Goal: Task Accomplishment & Management: Use online tool/utility

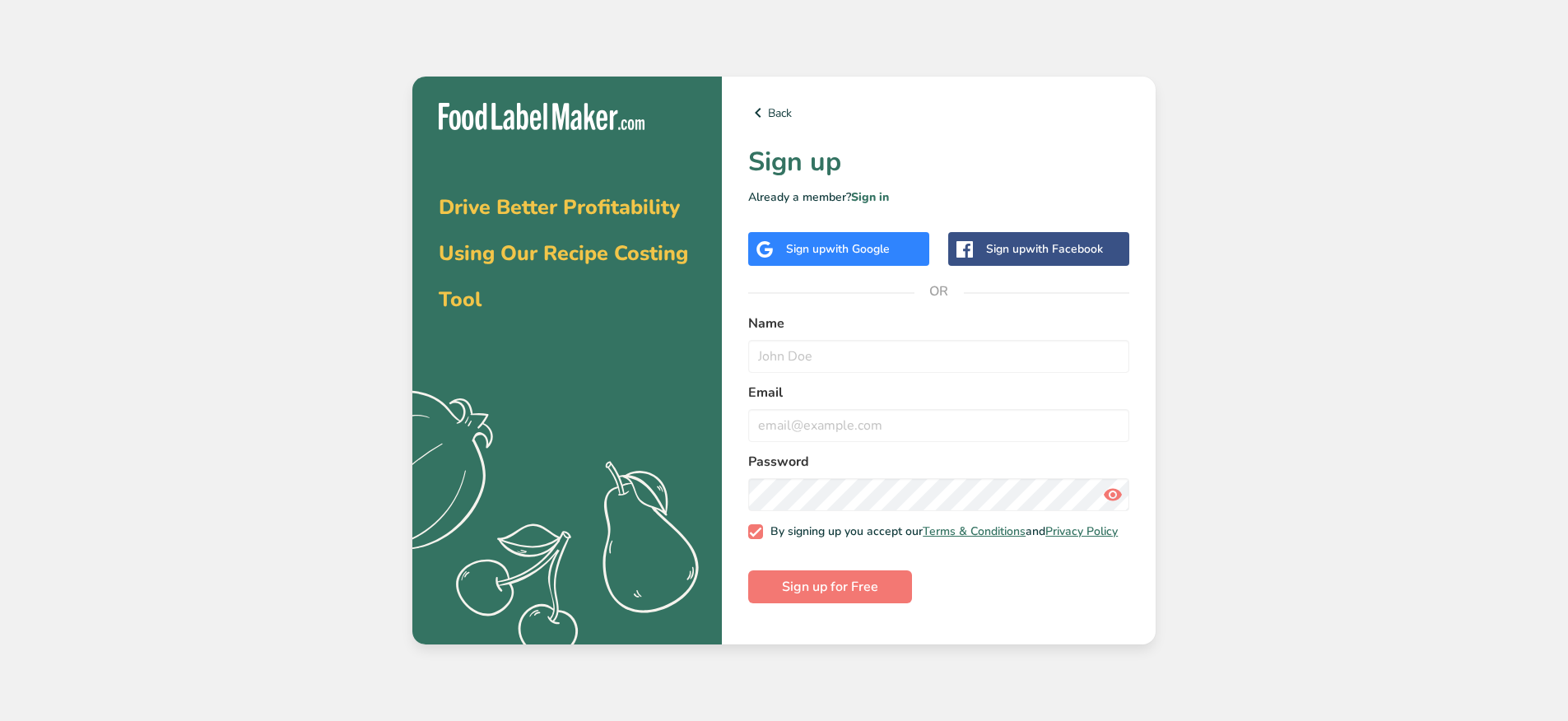
click at [847, 256] on div "Sign up with Google" at bounding box center [838, 249] width 104 height 18
click at [846, 256] on div "Sign up with Google" at bounding box center [838, 249] width 104 height 18
click at [190, 109] on div "Drive Better Profitability Using Our Recipe Costing Tool .a{fill:#f5f3ed;} Back…" at bounding box center [784, 360] width 1568 height 721
click at [853, 250] on span "with Google" at bounding box center [857, 248] width 65 height 16
click at [881, 195] on link "Sign in" at bounding box center [869, 197] width 38 height 16
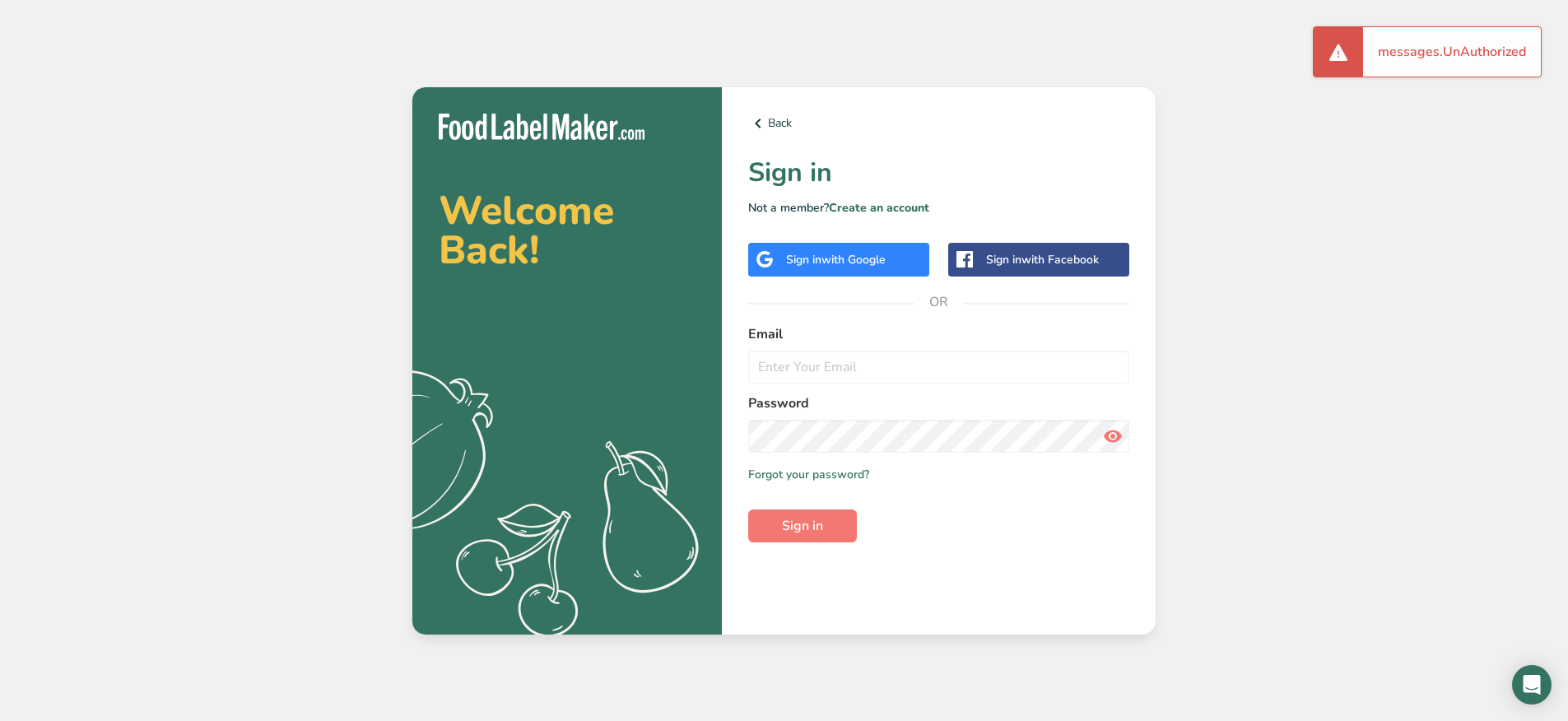
click at [845, 251] on span "with Google" at bounding box center [853, 259] width 65 height 16
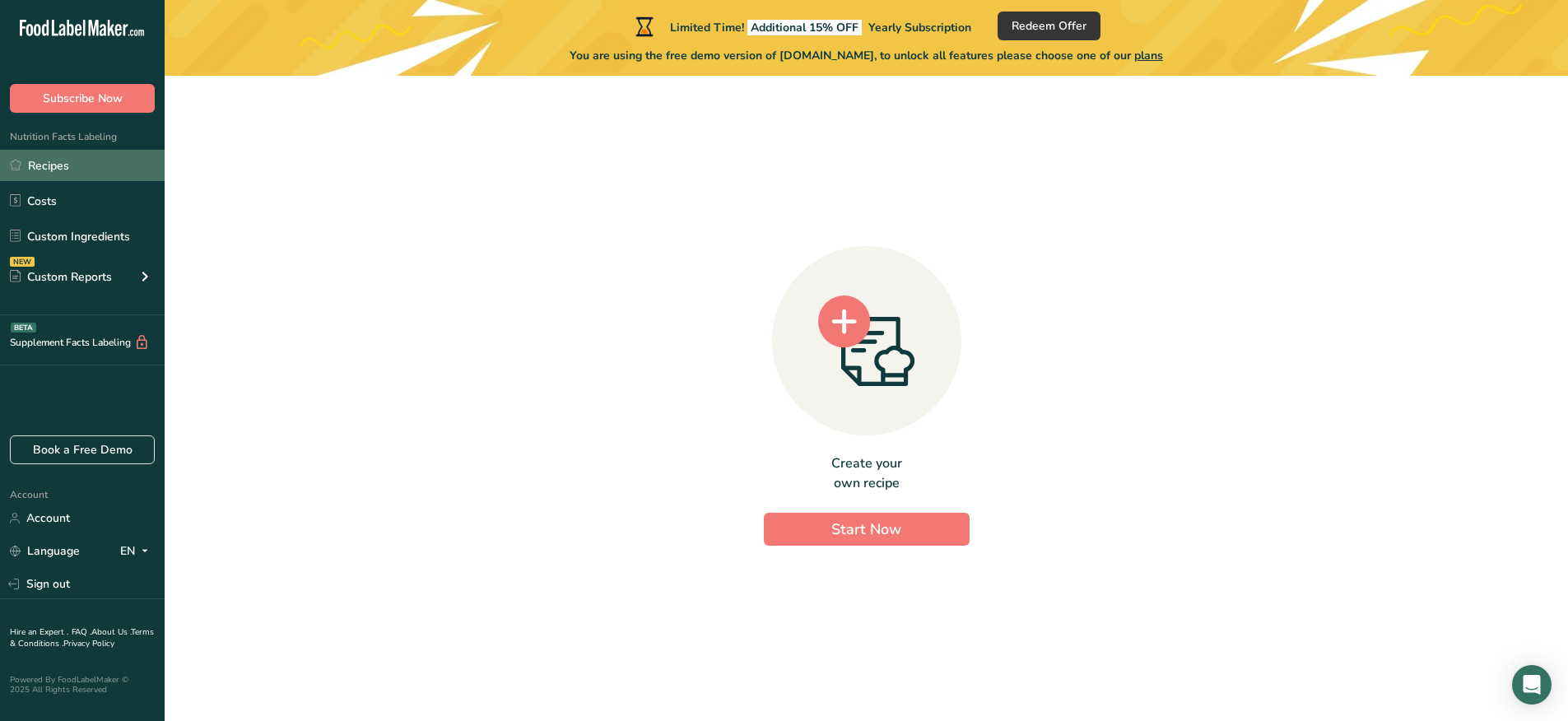
click at [92, 157] on link "Recipes" at bounding box center [82, 165] width 164 height 31
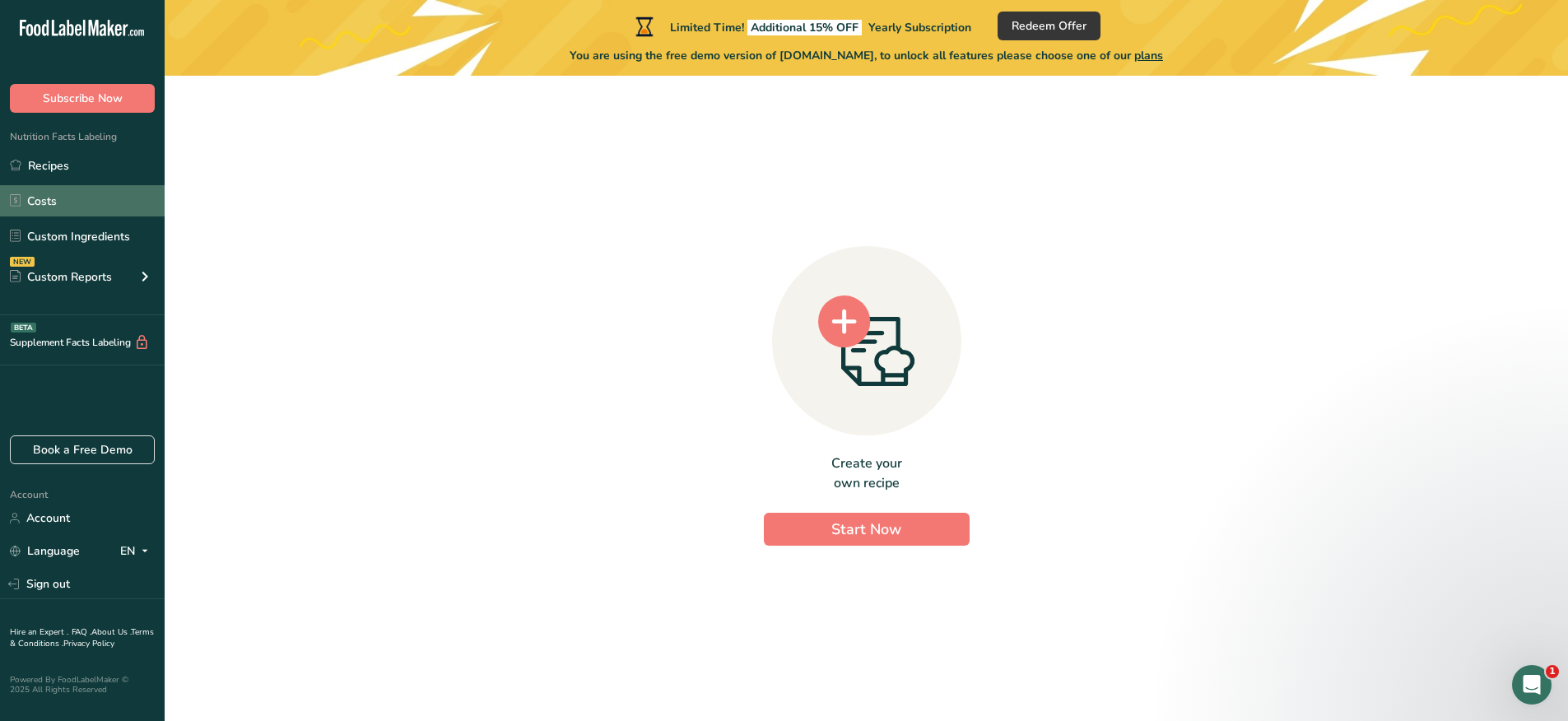
click at [71, 204] on link "Costs" at bounding box center [82, 201] width 164 height 31
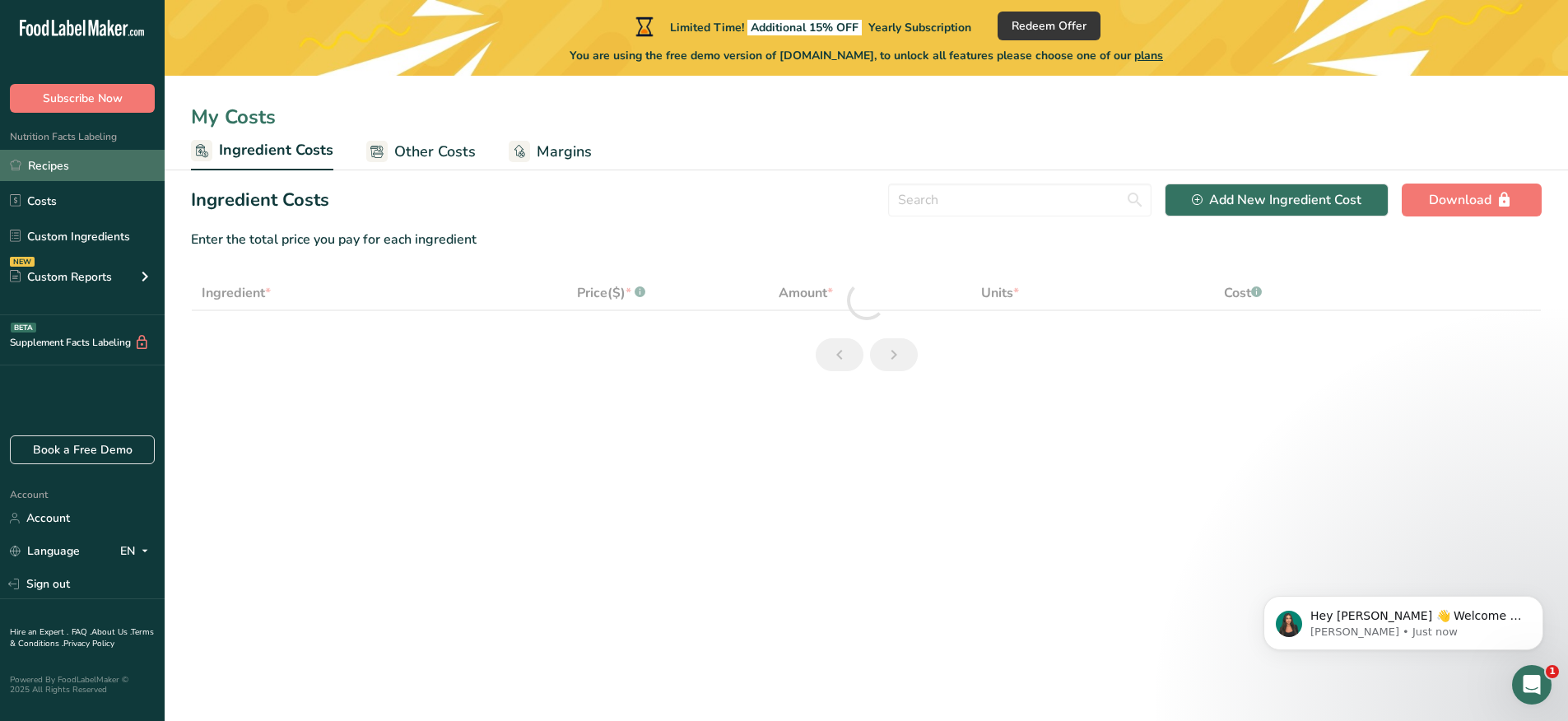
click at [67, 176] on link "Recipes" at bounding box center [82, 165] width 164 height 31
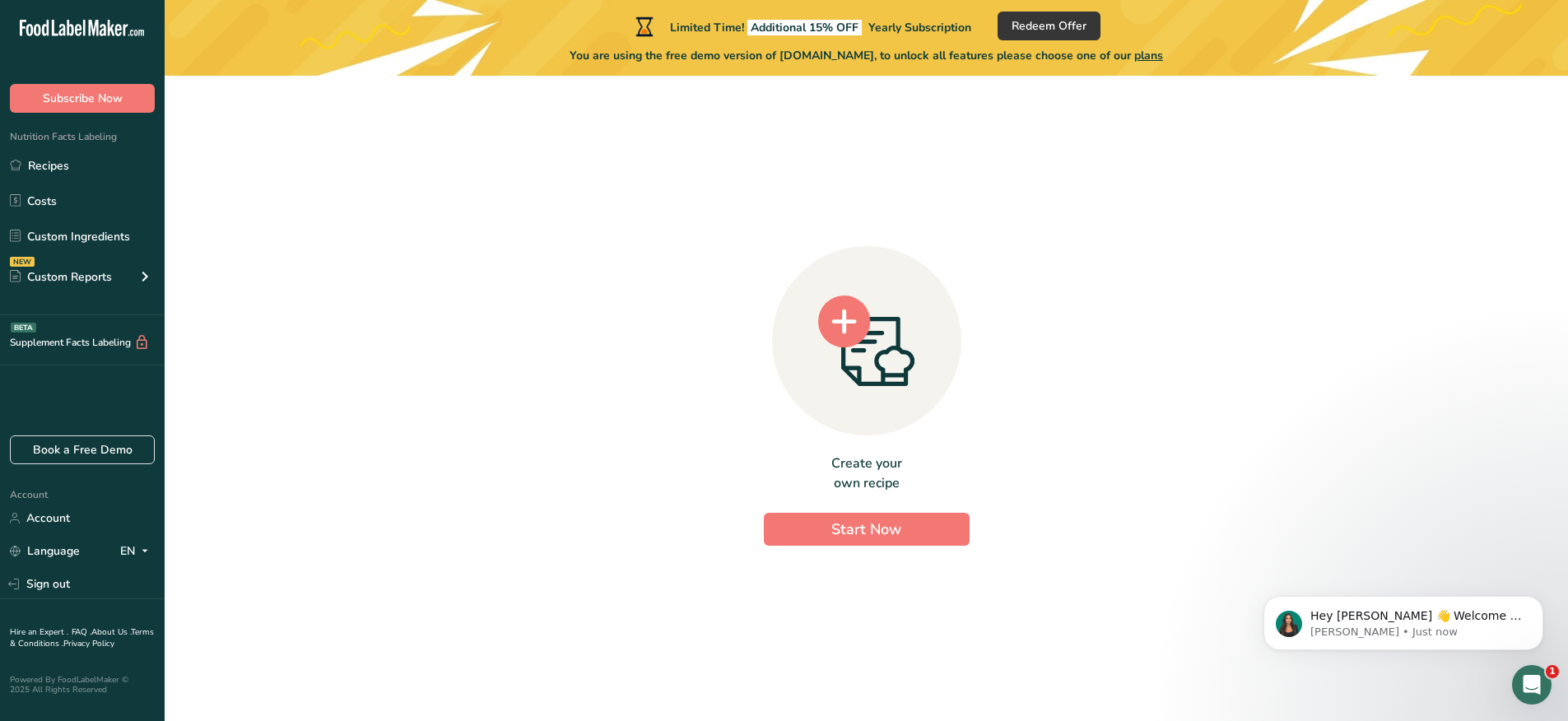
click at [1200, 504] on div "Create your own recipe Start Now" at bounding box center [866, 391] width 1351 height 606
click at [928, 514] on button "Start Now" at bounding box center [866, 529] width 206 height 33
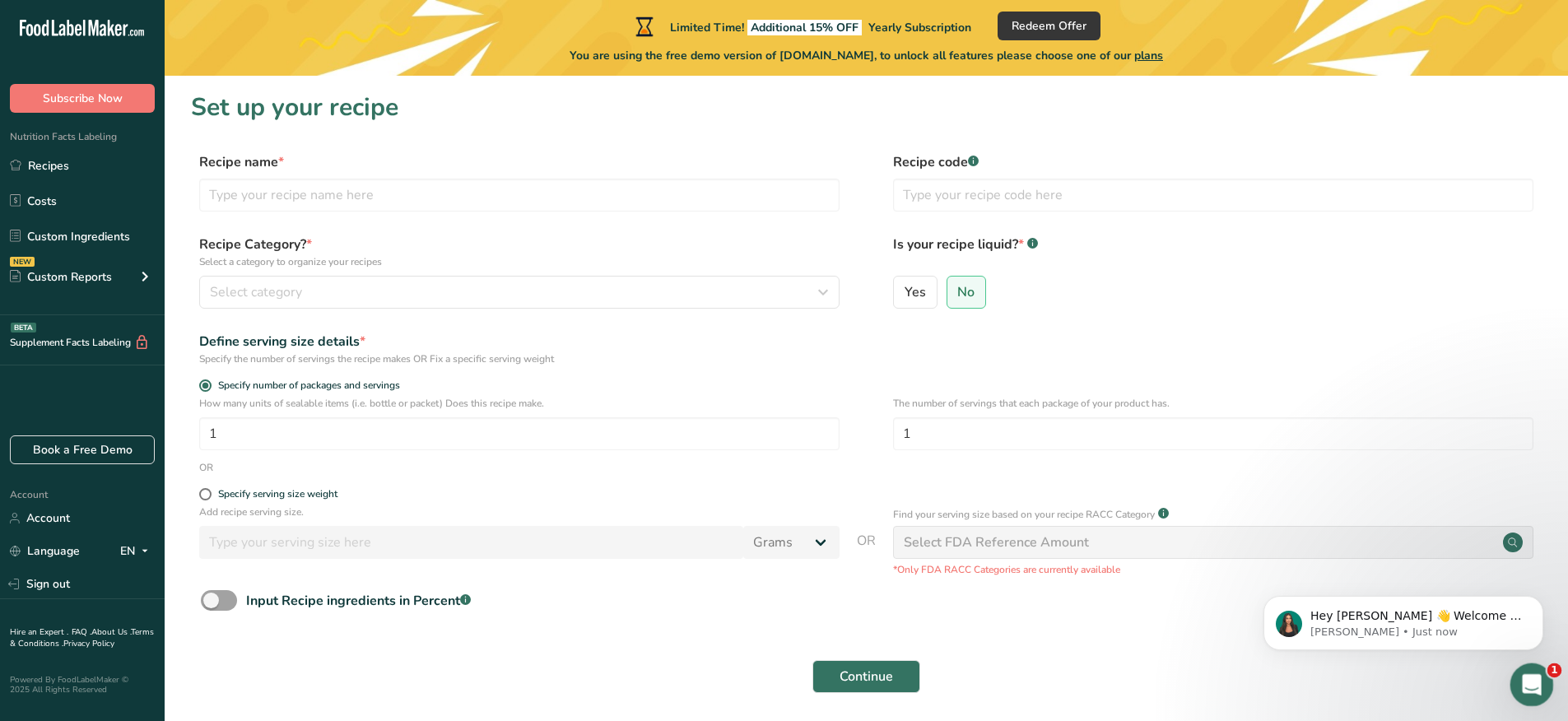
click at [1538, 674] on div "Open Intercom Messenger" at bounding box center [1528, 681] width 54 height 54
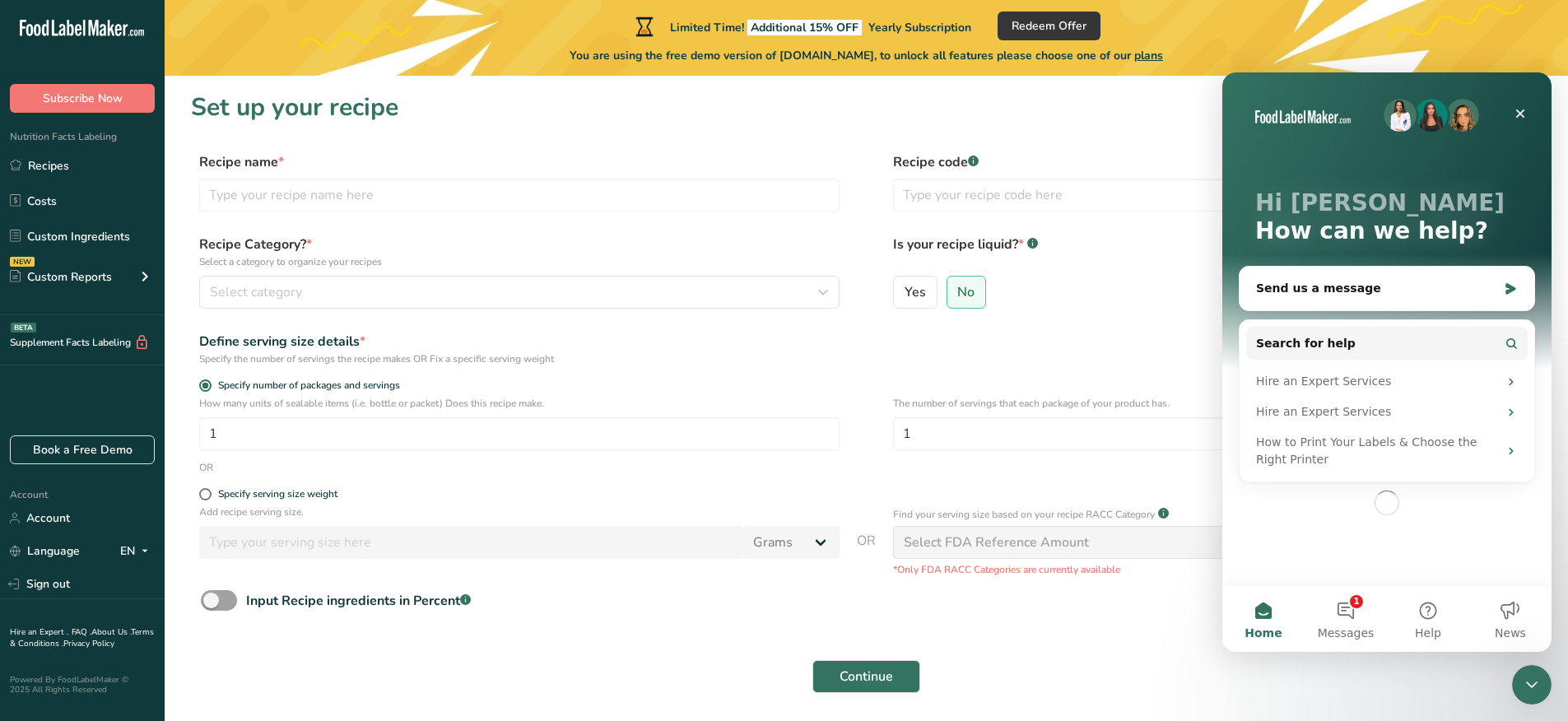
click at [1098, 649] on form "Recipe name * Recipe code .a-a{fill:#347362;}.b-a{fill:#fff;} Recipe Category? …" at bounding box center [866, 428] width 1351 height 550
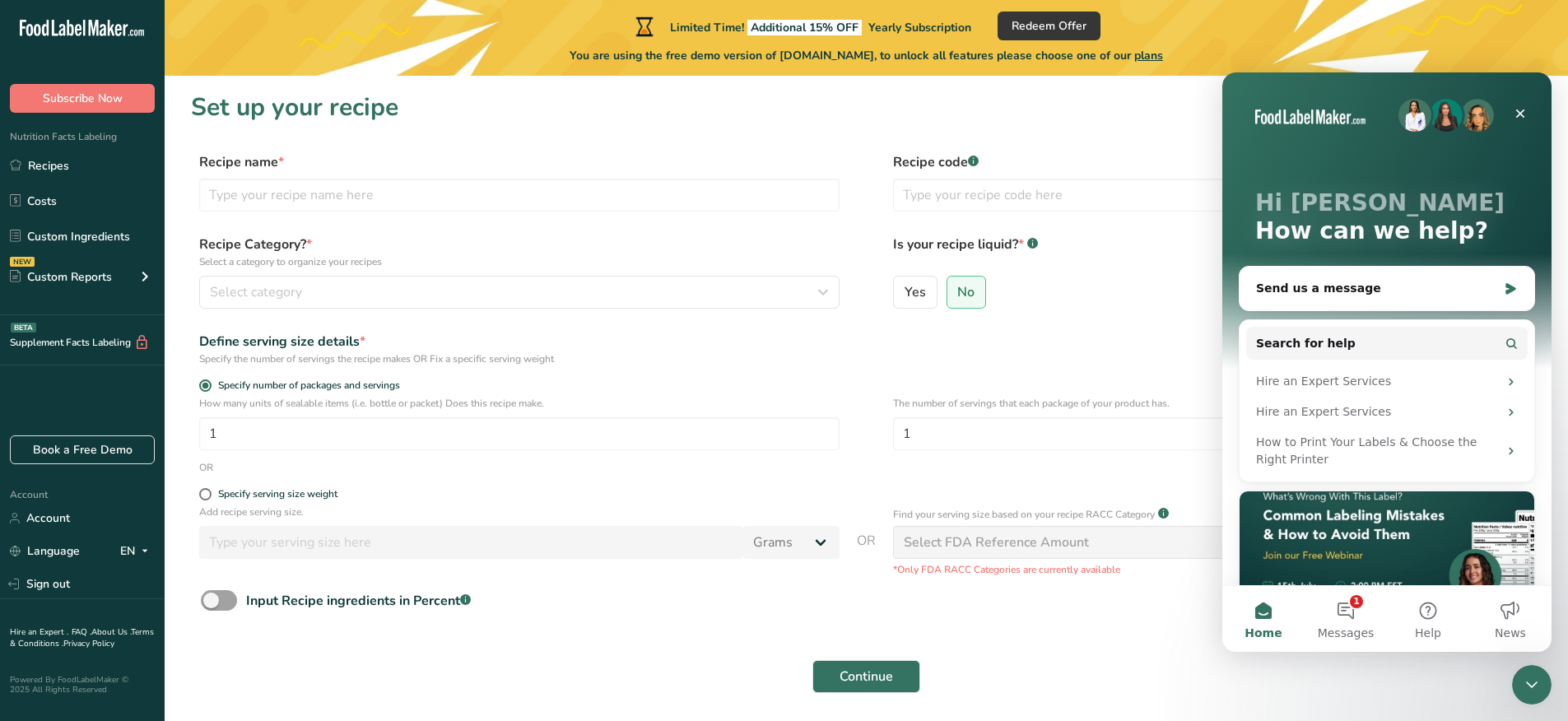
click at [1101, 650] on div "Continue" at bounding box center [866, 676] width 1351 height 53
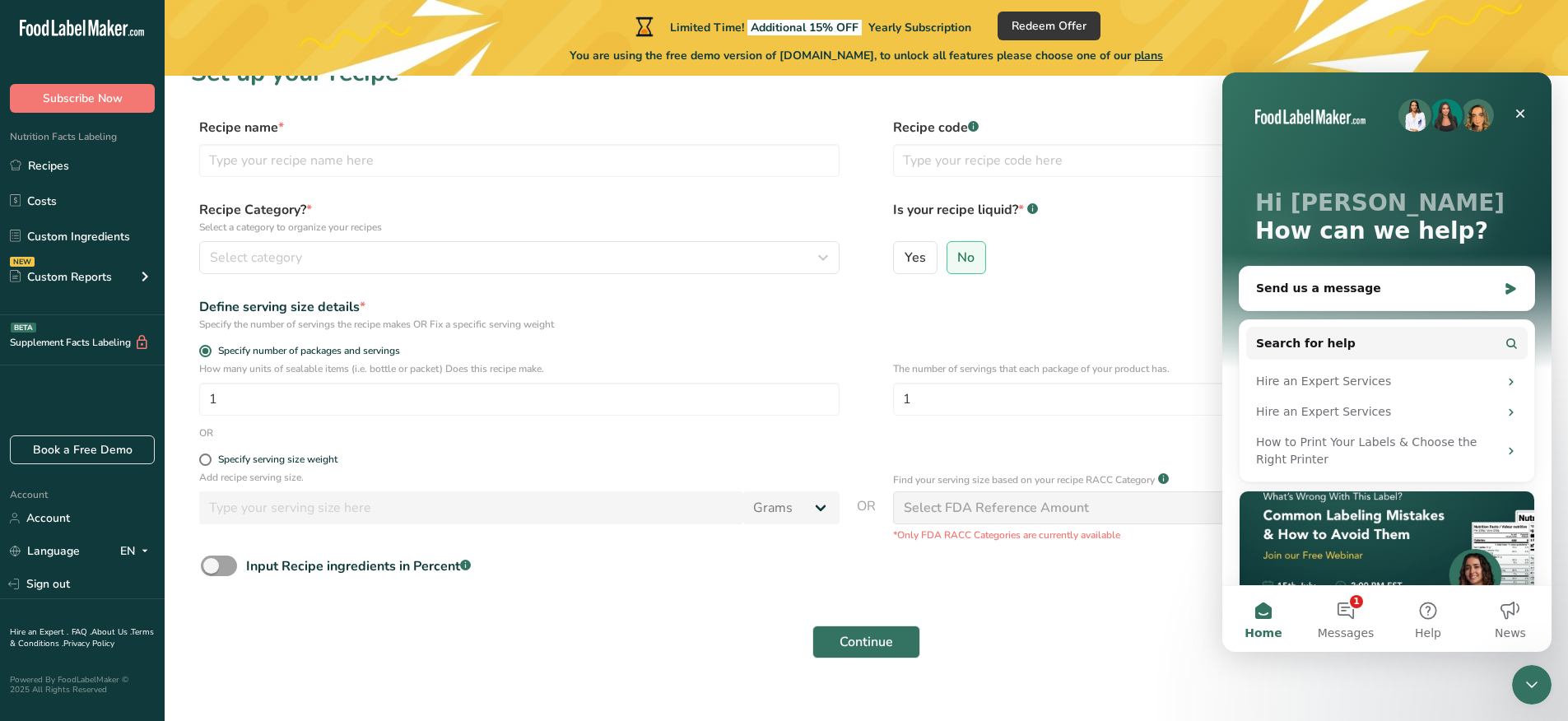
scroll to position [61, 0]
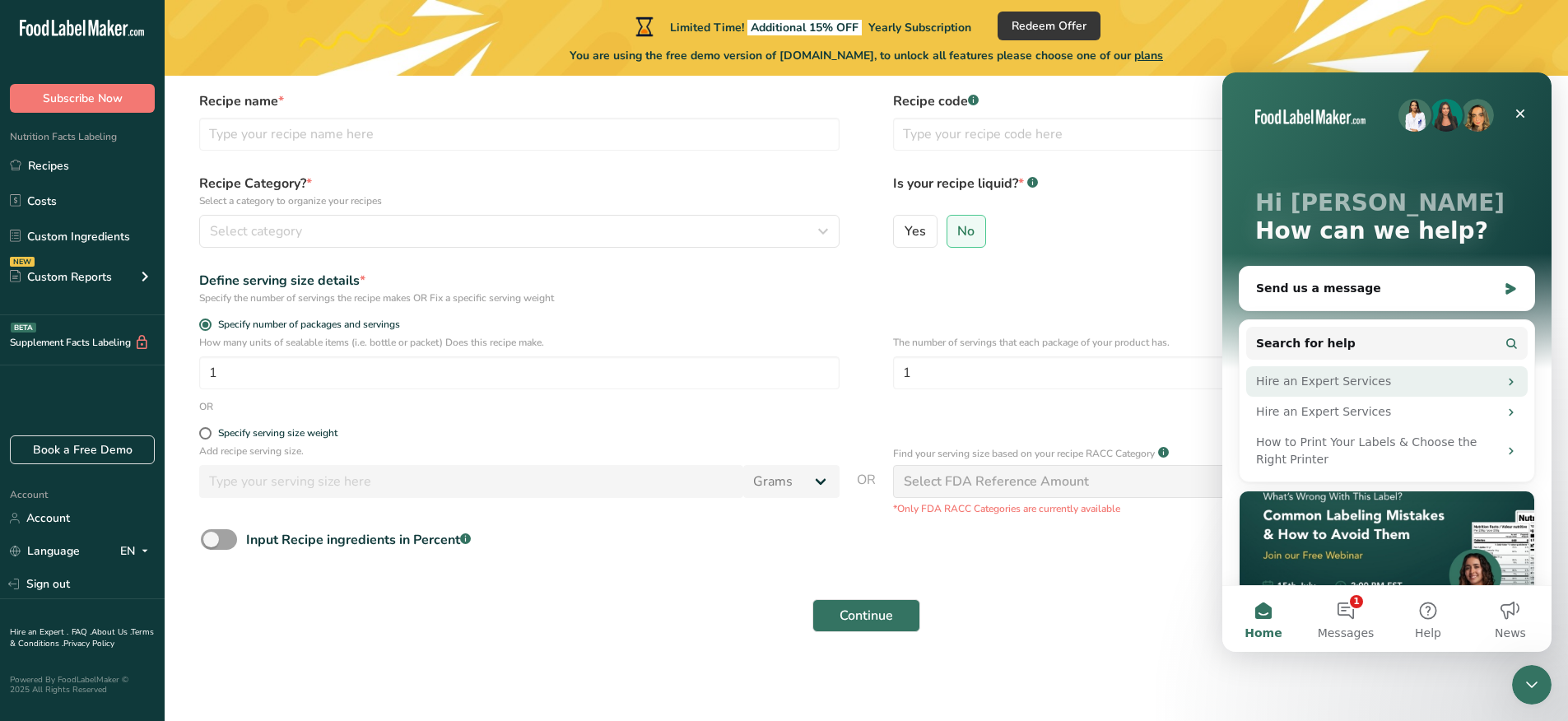
click at [1404, 380] on div "Hire an Expert Services" at bounding box center [1376, 382] width 242 height 18
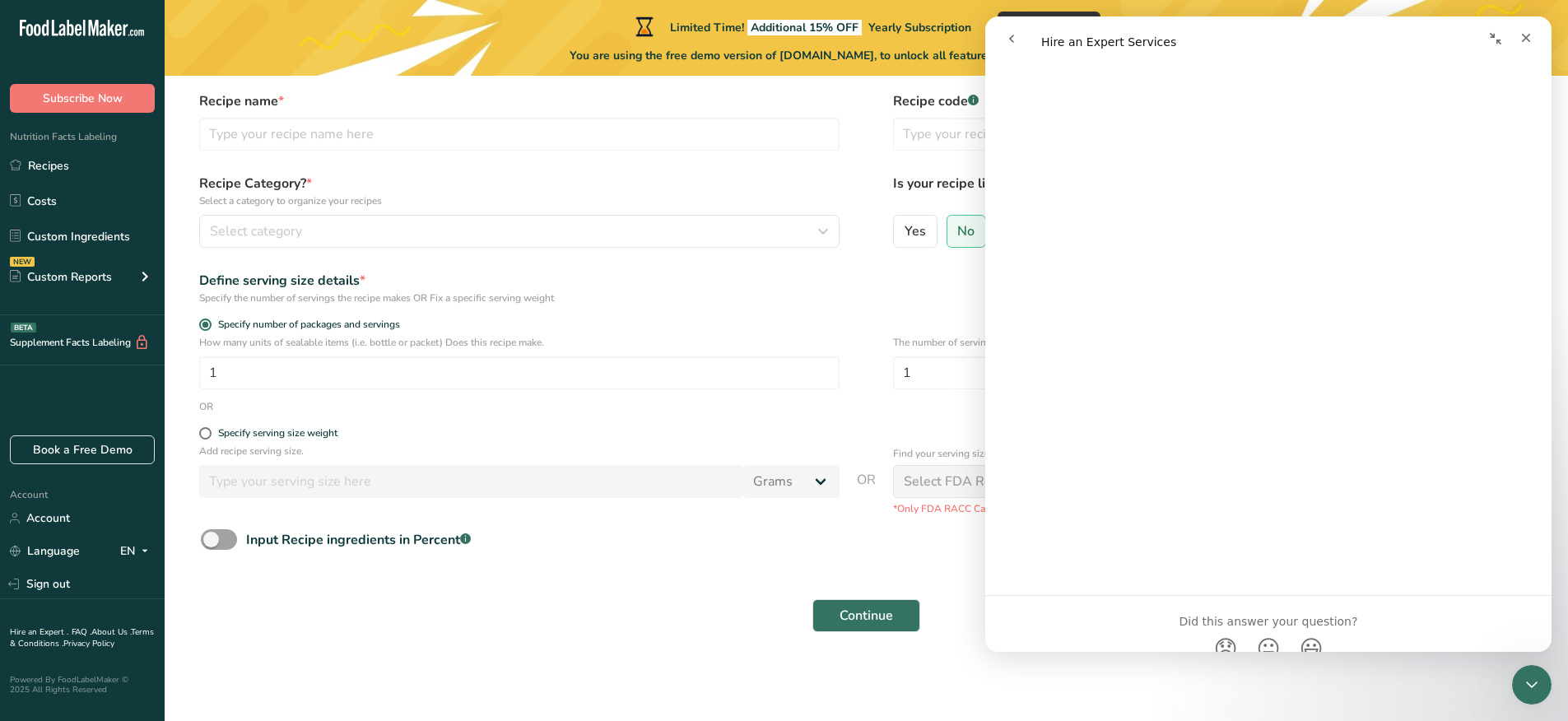
scroll to position [1277, 0]
click at [815, 360] on input "1" at bounding box center [519, 373] width 640 height 33
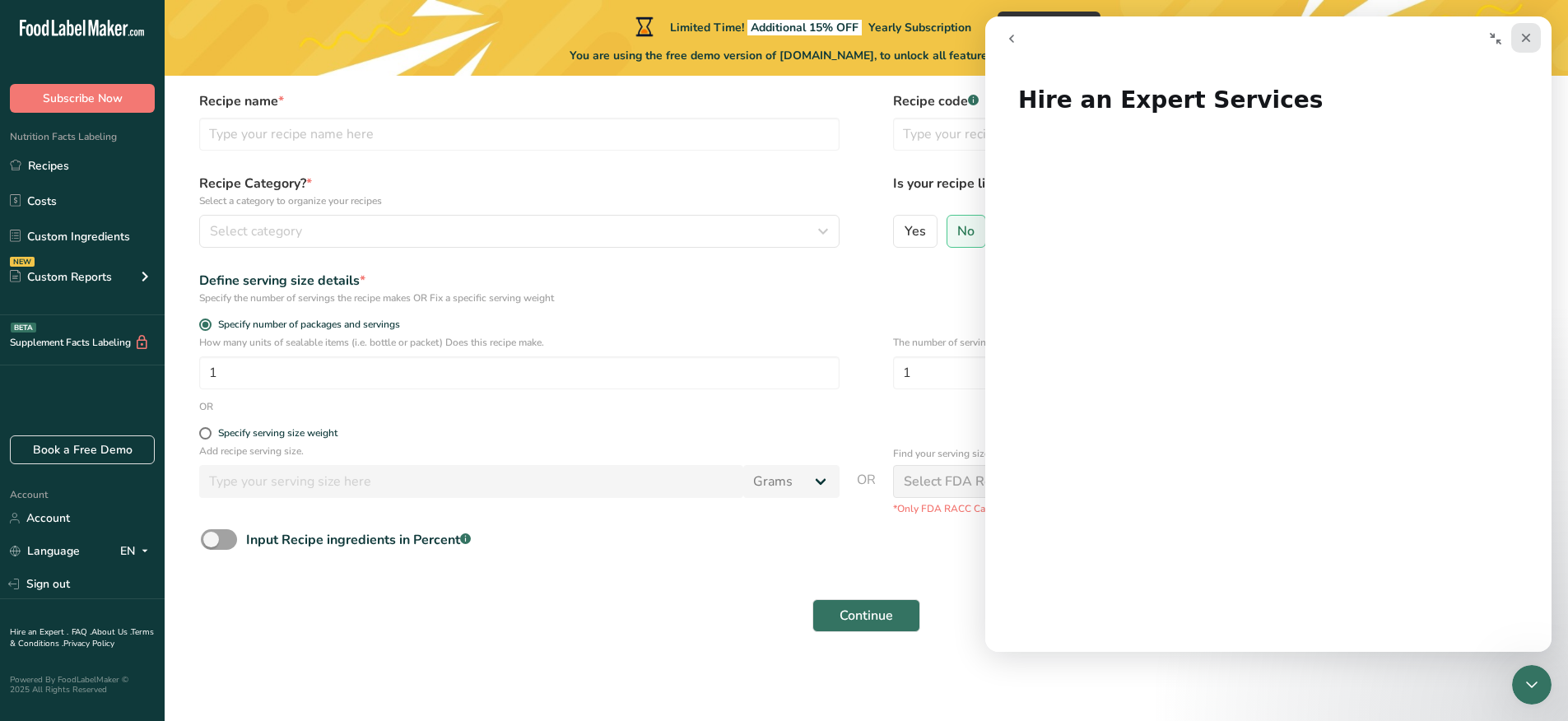
click at [1519, 44] on icon "Close" at bounding box center [1525, 37] width 13 height 13
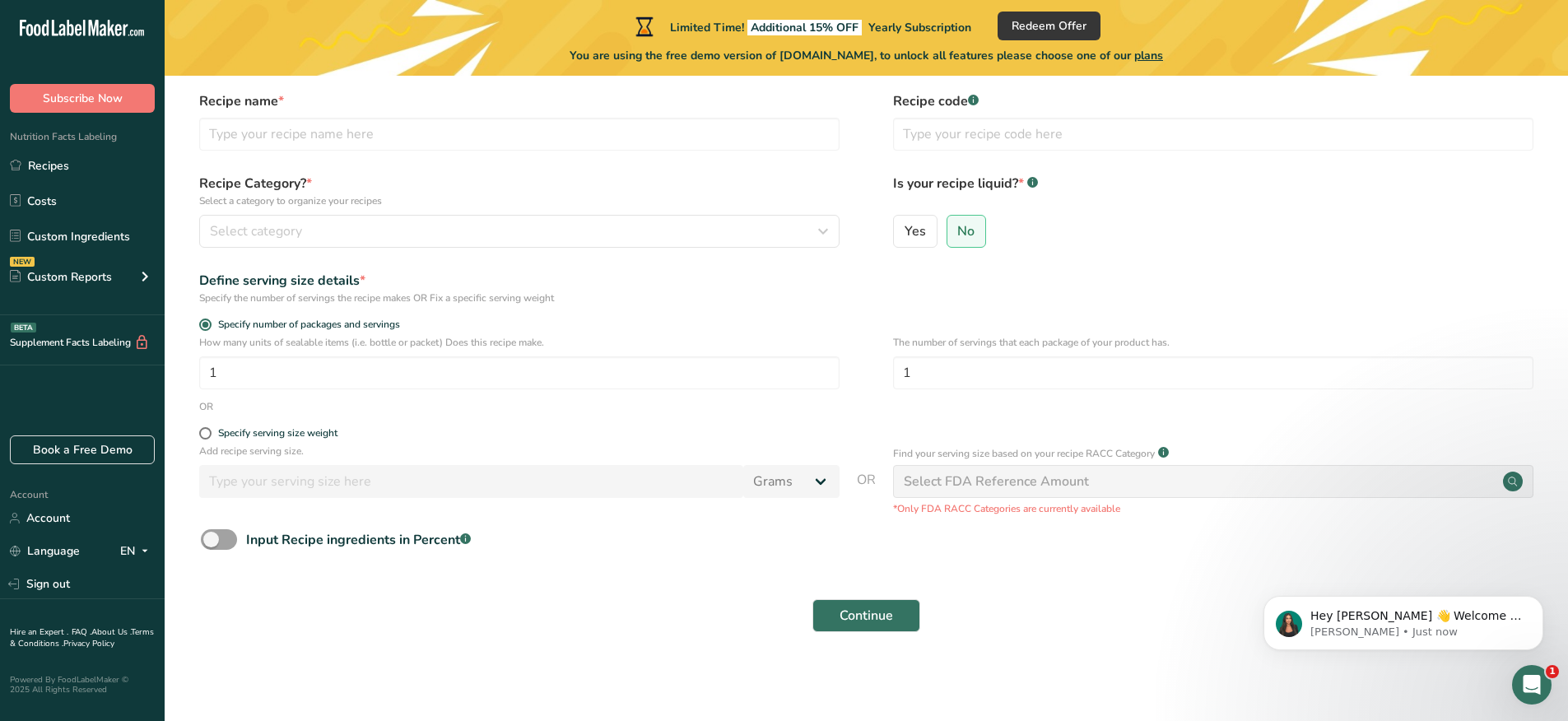
click at [1062, 6] on div "Limited Time! Additional 15% OFF Yearly Subscription Redeem Offer You are using…" at bounding box center [866, 37] width 1404 height 75
click at [1073, 18] on span "Redeem Offer" at bounding box center [1048, 26] width 75 height 18
click at [116, 157] on link "Recipes" at bounding box center [82, 165] width 164 height 31
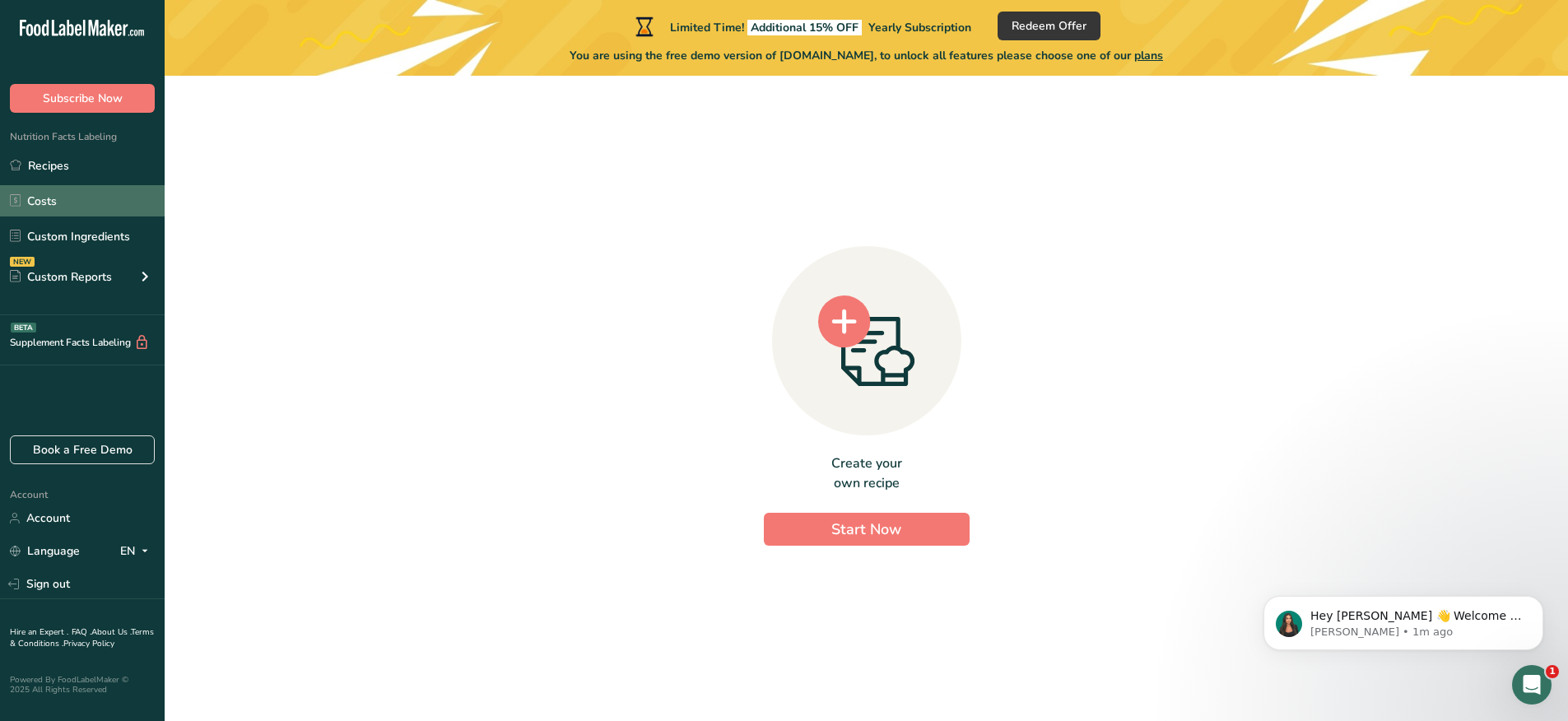
click at [84, 199] on link "Costs" at bounding box center [82, 201] width 164 height 31
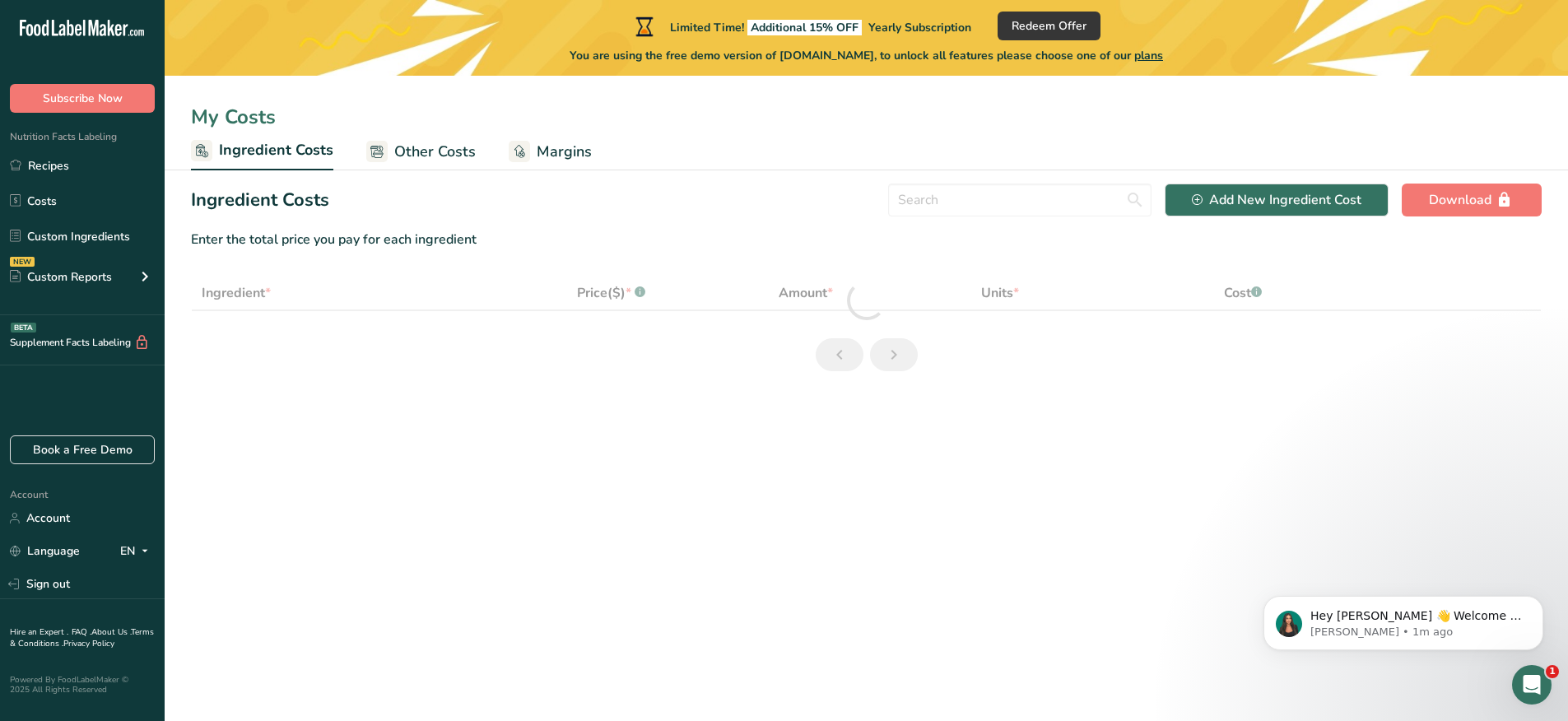
select select "1"
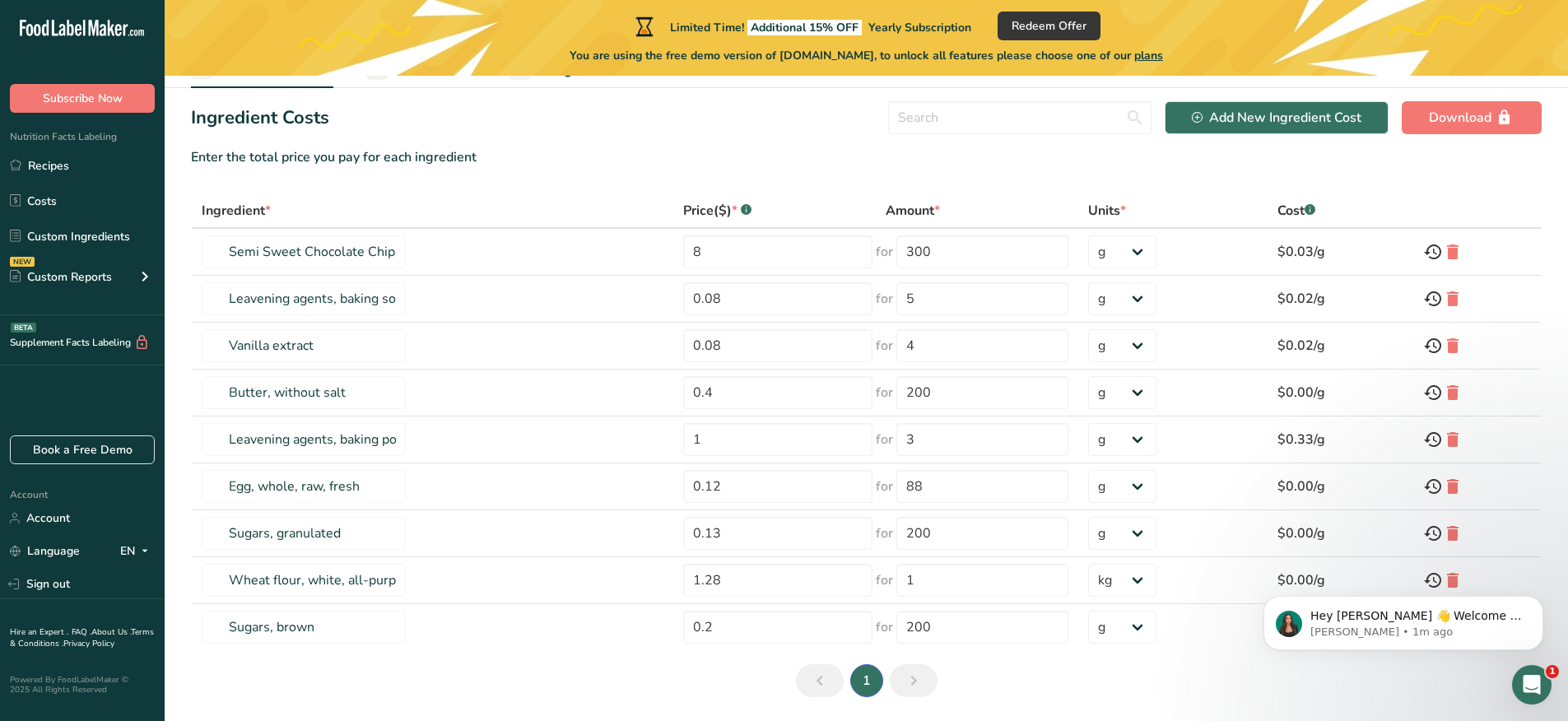
scroll to position [92, 0]
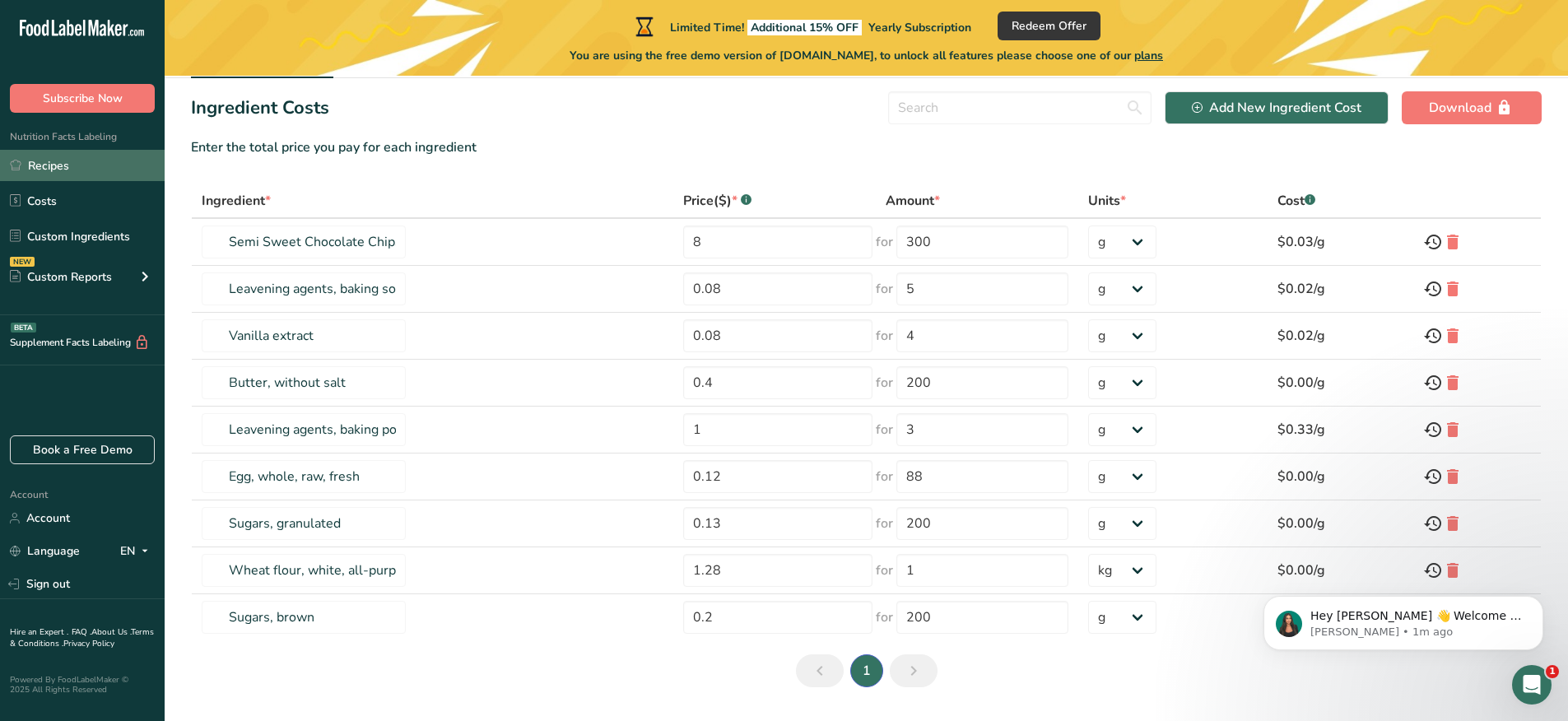
click at [126, 159] on link "Recipes" at bounding box center [82, 165] width 164 height 31
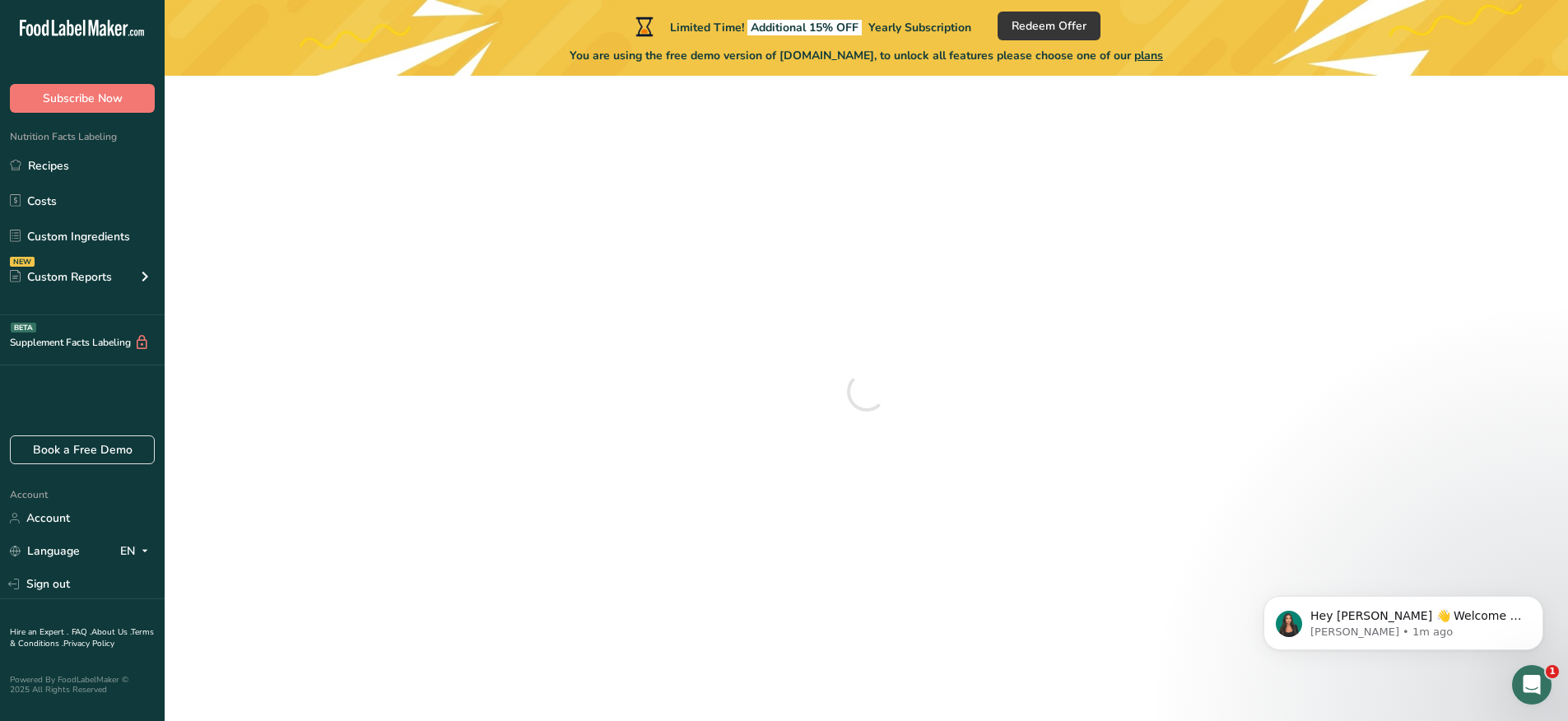
click at [121, 134] on div "Nutrition Facts Labeling Recipes Costs Custom Ingredients NEW Custom Reports Me…" at bounding box center [82, 213] width 164 height 203
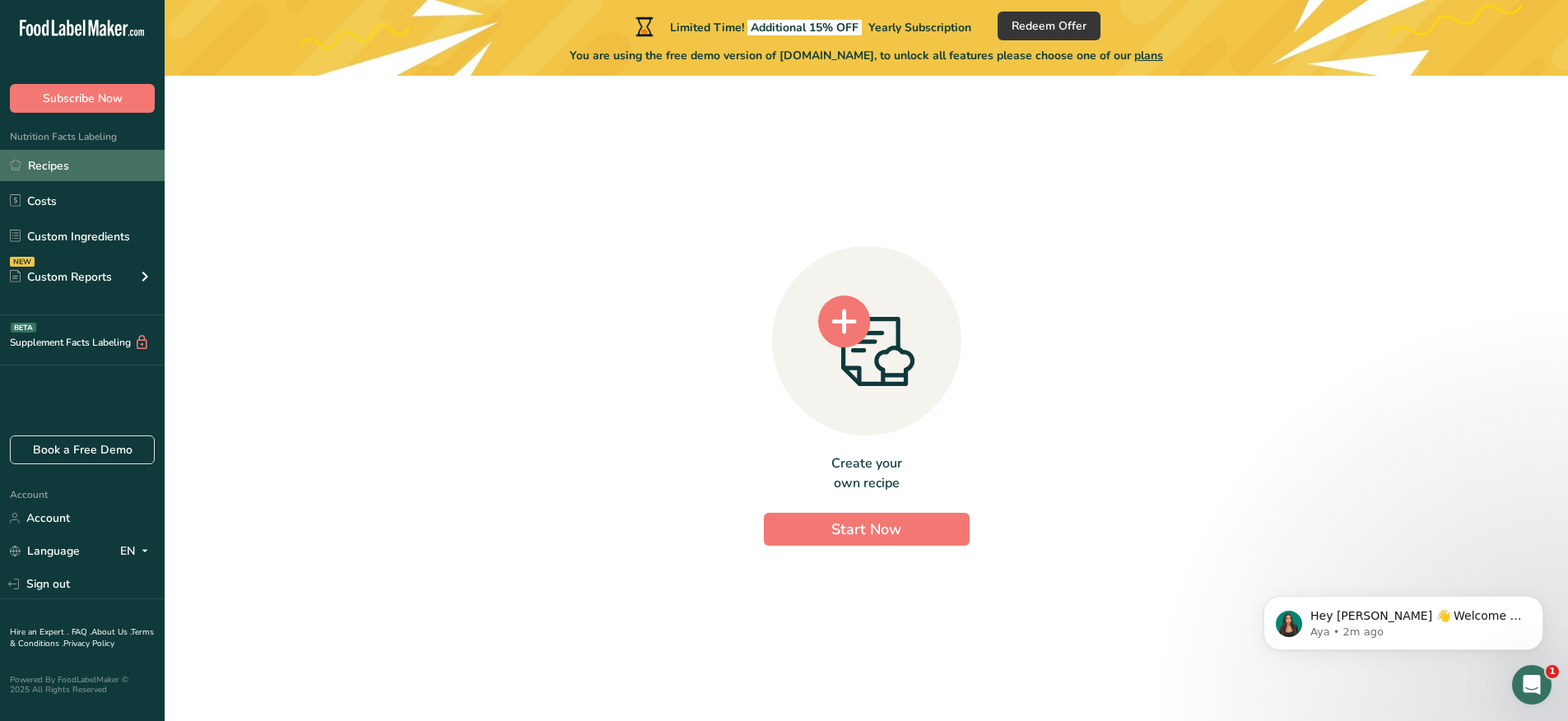
click at [65, 163] on link "Recipes" at bounding box center [82, 165] width 164 height 31
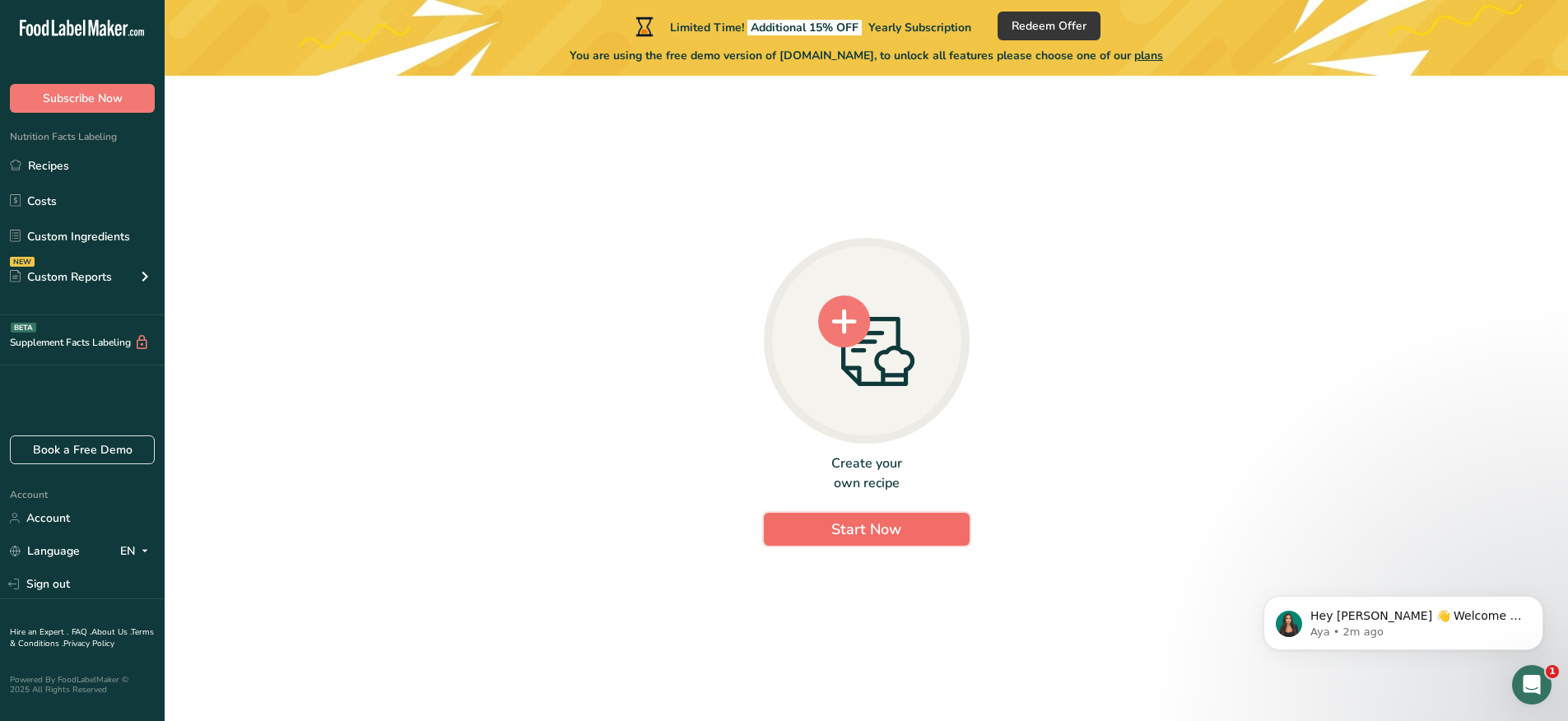
click at [930, 526] on button "Start Now" at bounding box center [866, 529] width 206 height 33
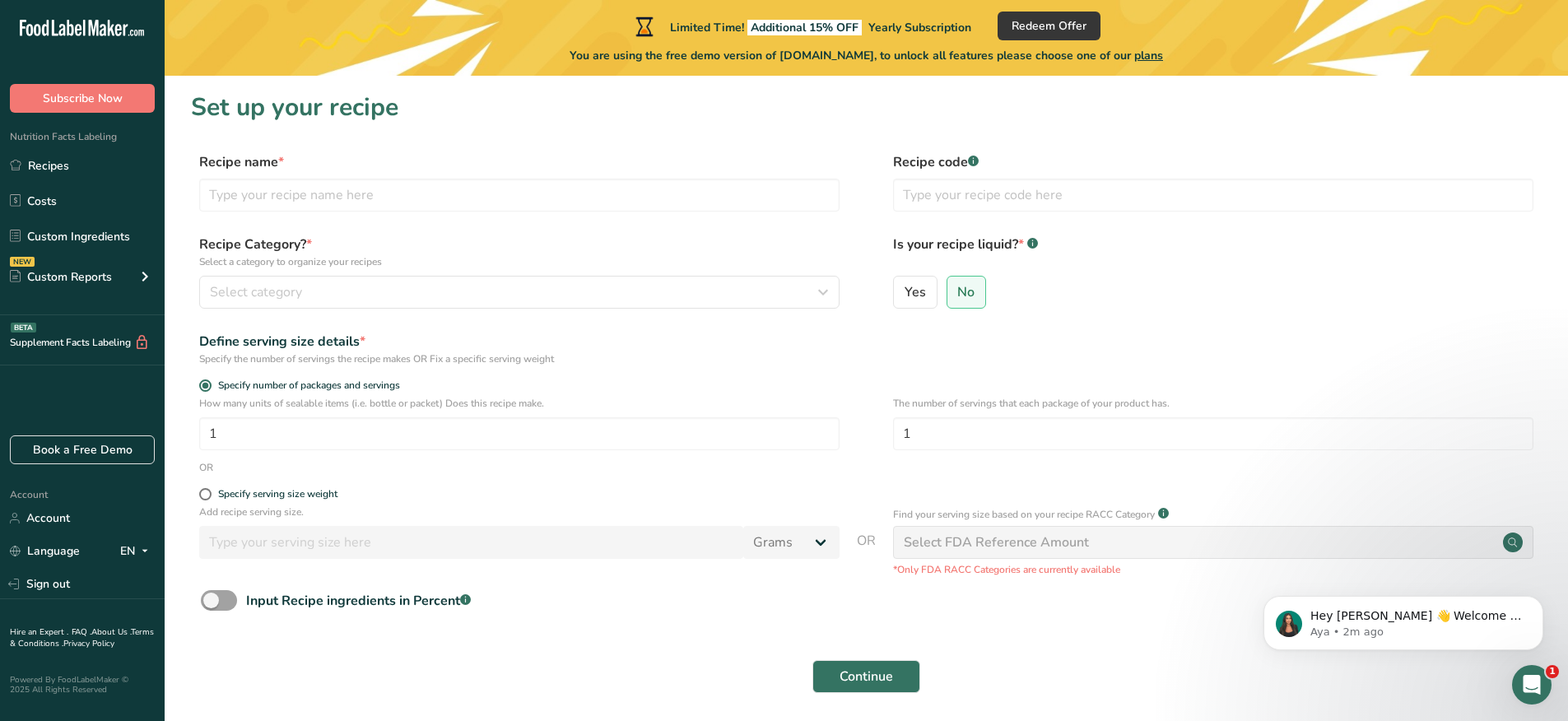
click at [666, 313] on div "Recipe Category? * Select a category to organize your recipes Select category S…" at bounding box center [866, 277] width 1351 height 84
click at [674, 298] on div "Select category" at bounding box center [514, 292] width 609 height 20
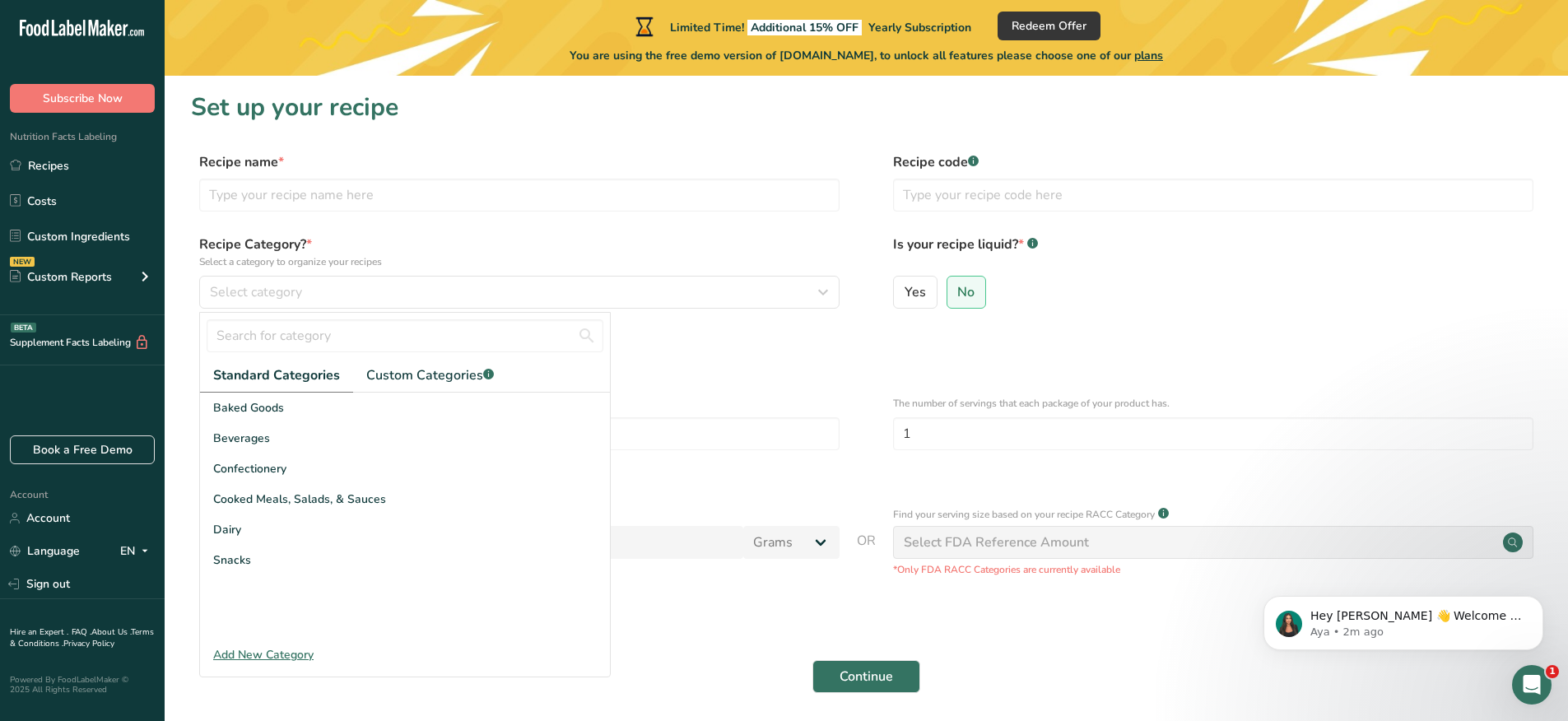
click at [750, 343] on div "Define serving size details *" at bounding box center [519, 341] width 640 height 20
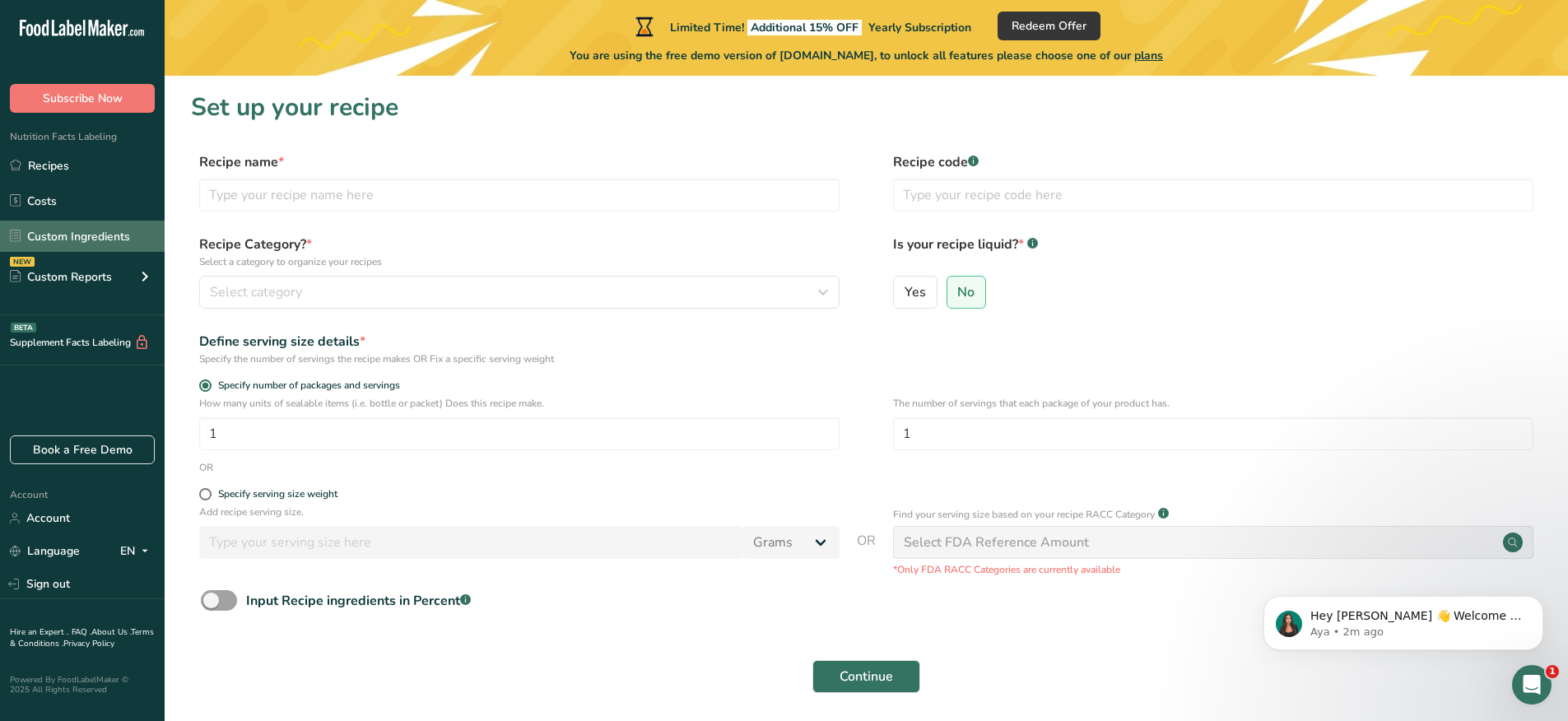
click at [103, 240] on link "Custom Ingredients" at bounding box center [82, 236] width 164 height 31
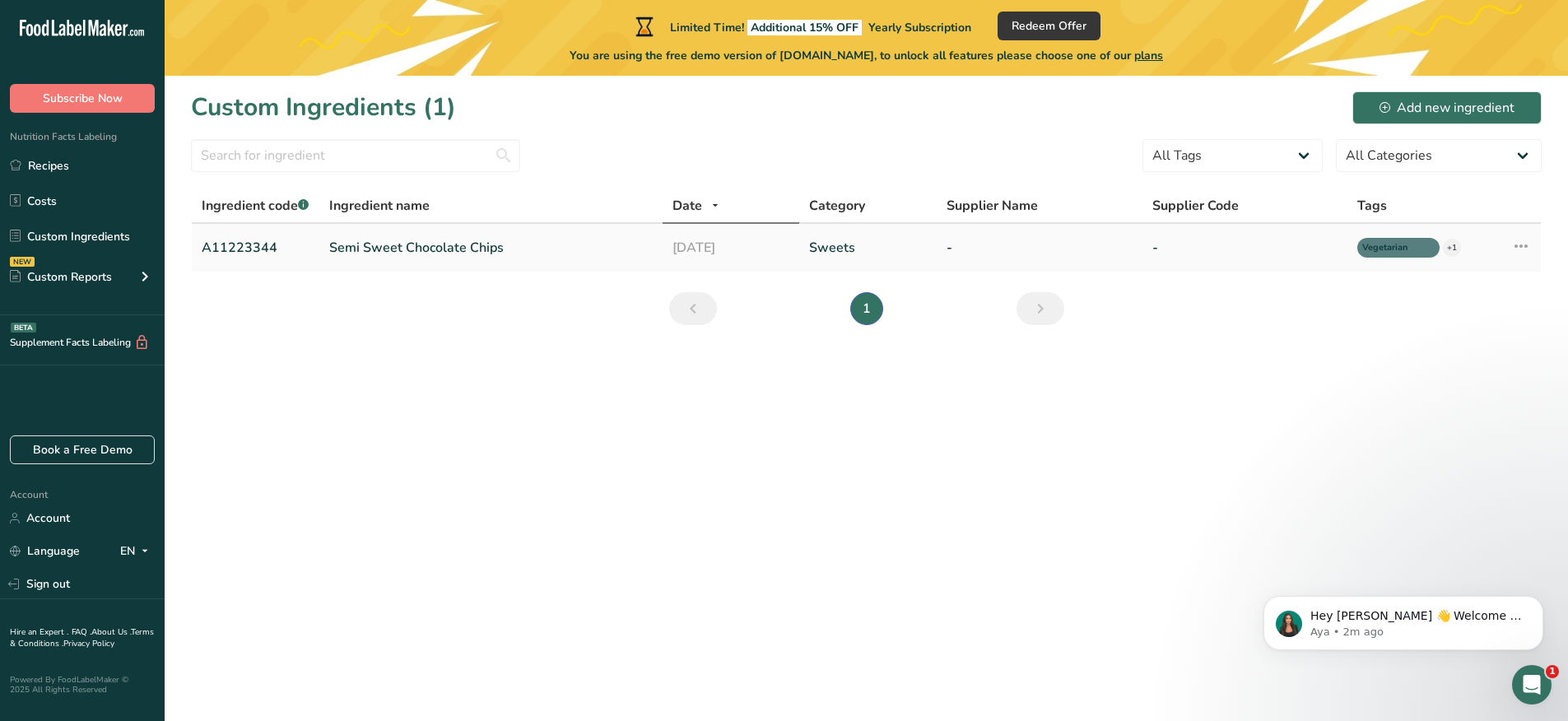
click at [416, 244] on link "Semi Sweet Chocolate Chips" at bounding box center [490, 248] width 323 height 20
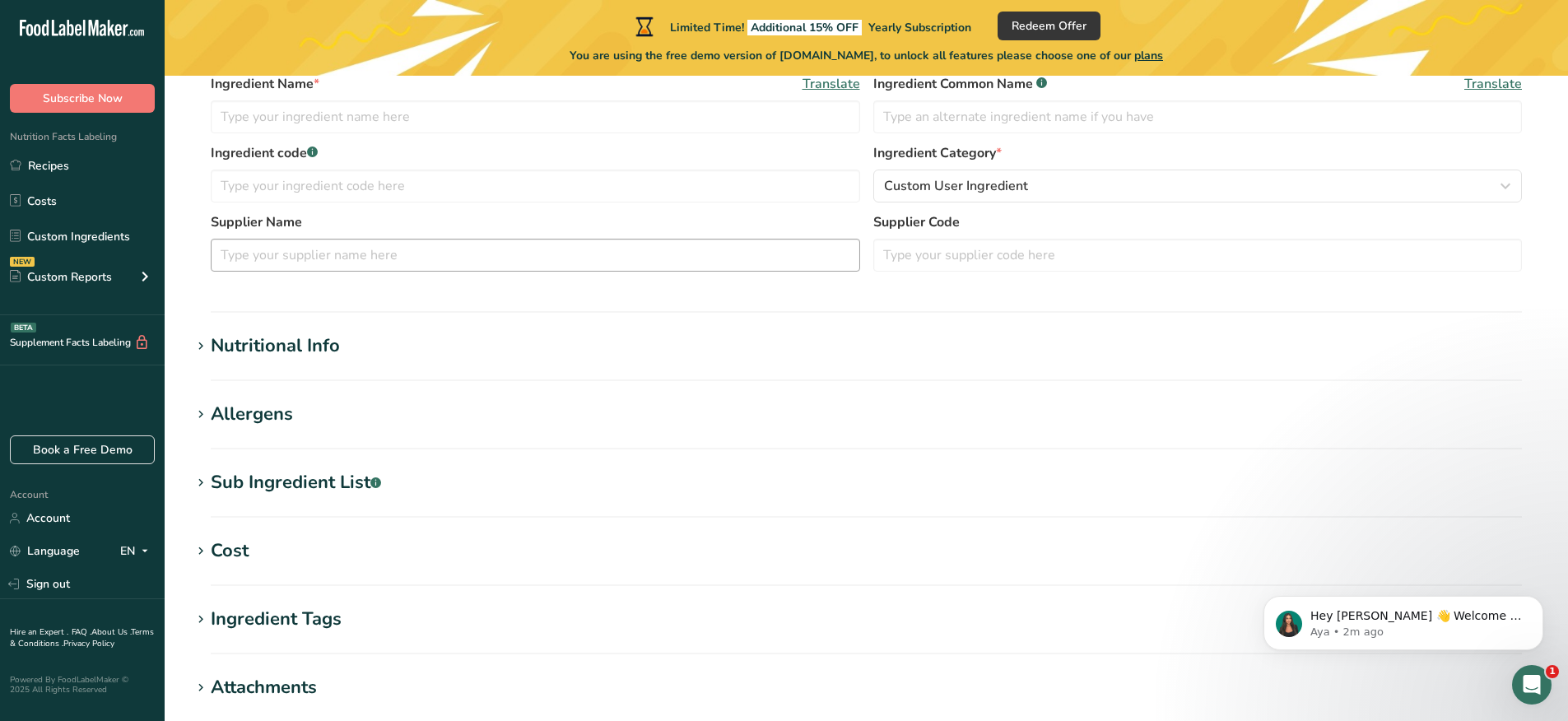
type input "Semi Sweet Chocolate Chips"
type input "Choco Chips"
type input "A11223344"
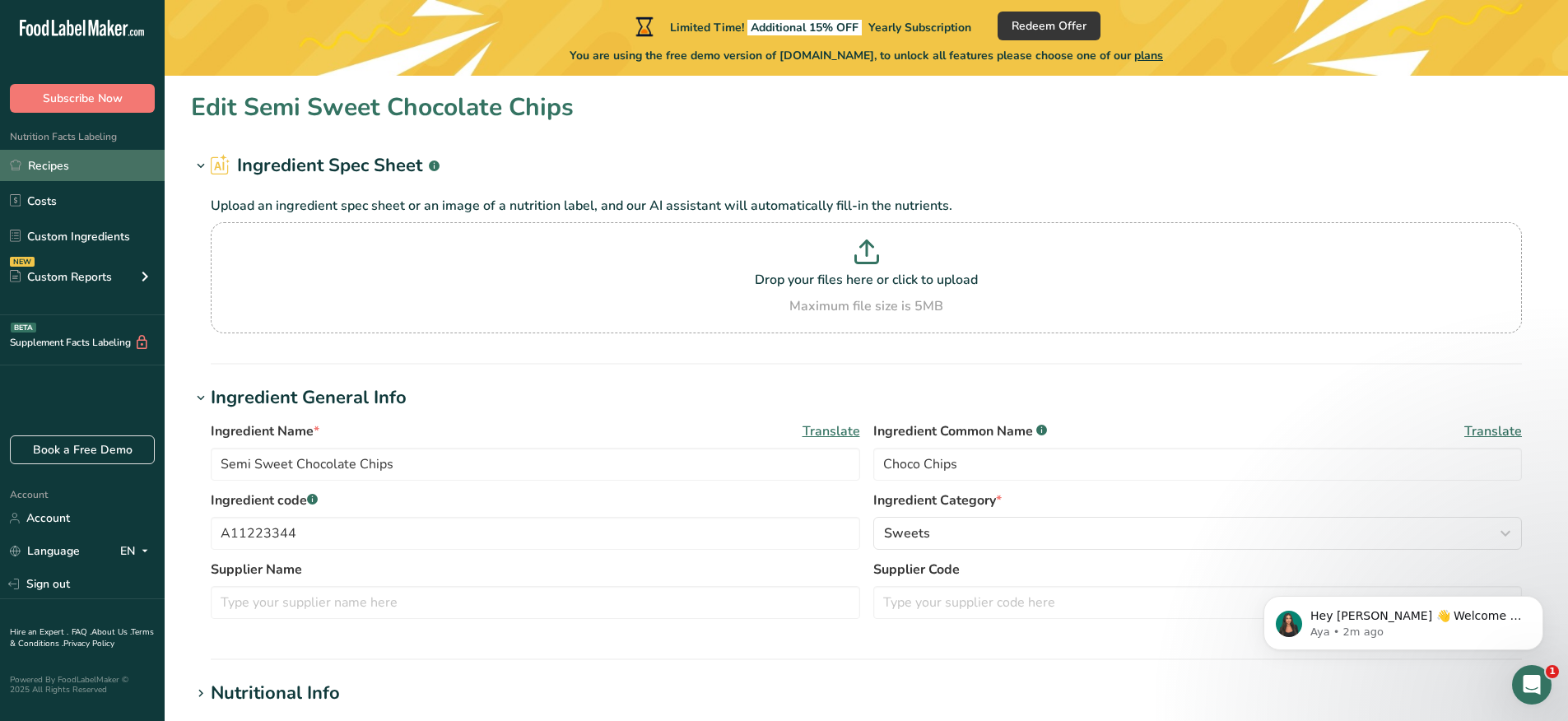
click at [117, 162] on link "Recipes" at bounding box center [82, 165] width 164 height 31
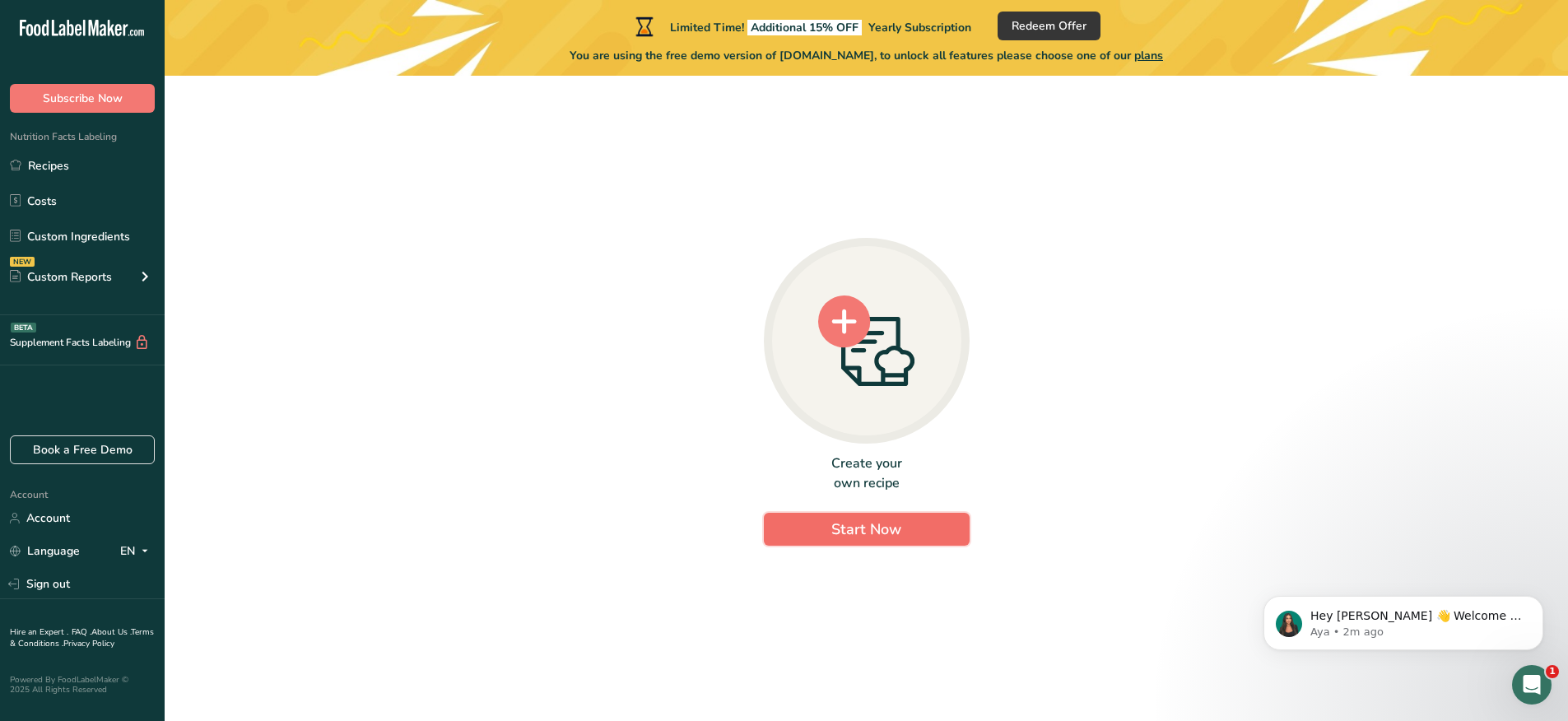
click at [880, 524] on span "Start Now" at bounding box center [865, 529] width 69 height 20
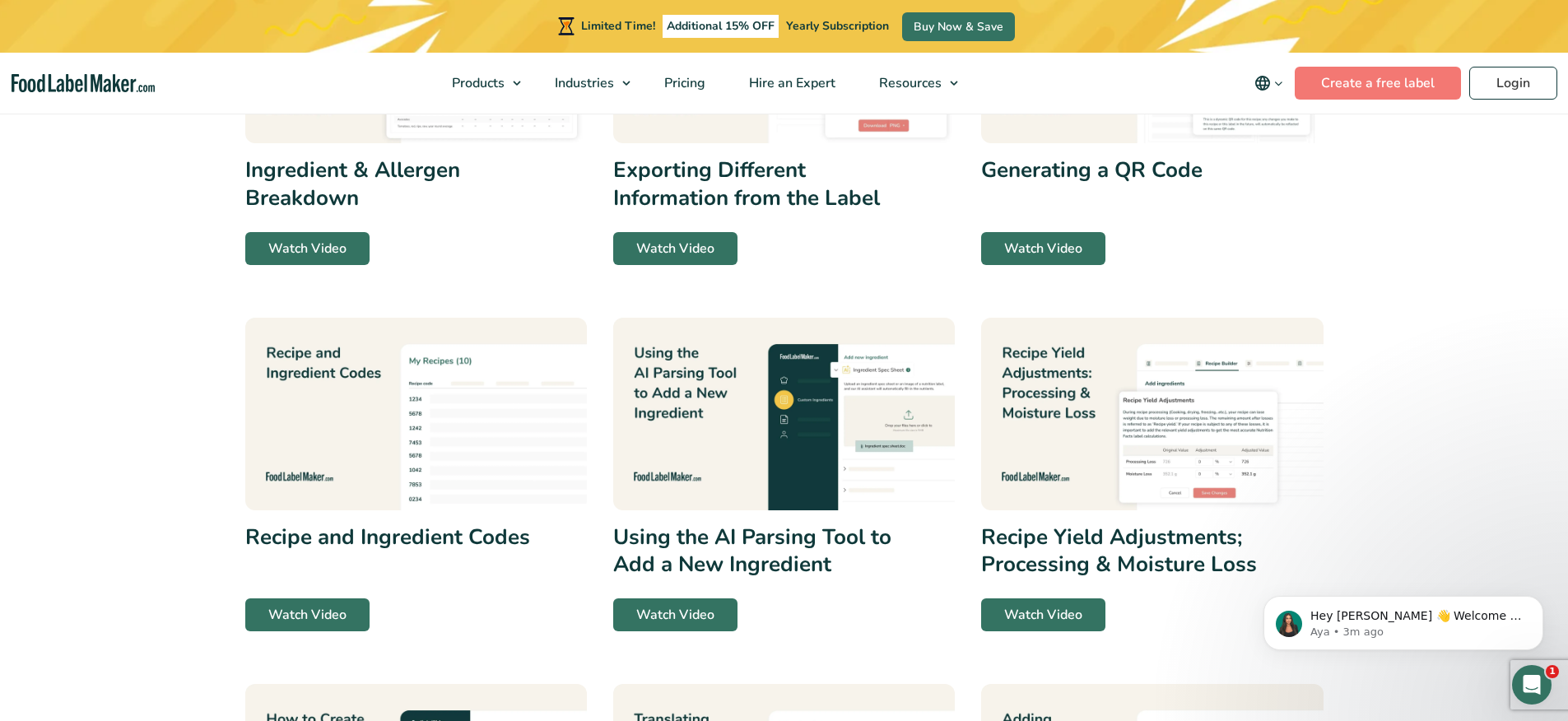
click at [808, 413] on img at bounding box center [783, 414] width 342 height 193
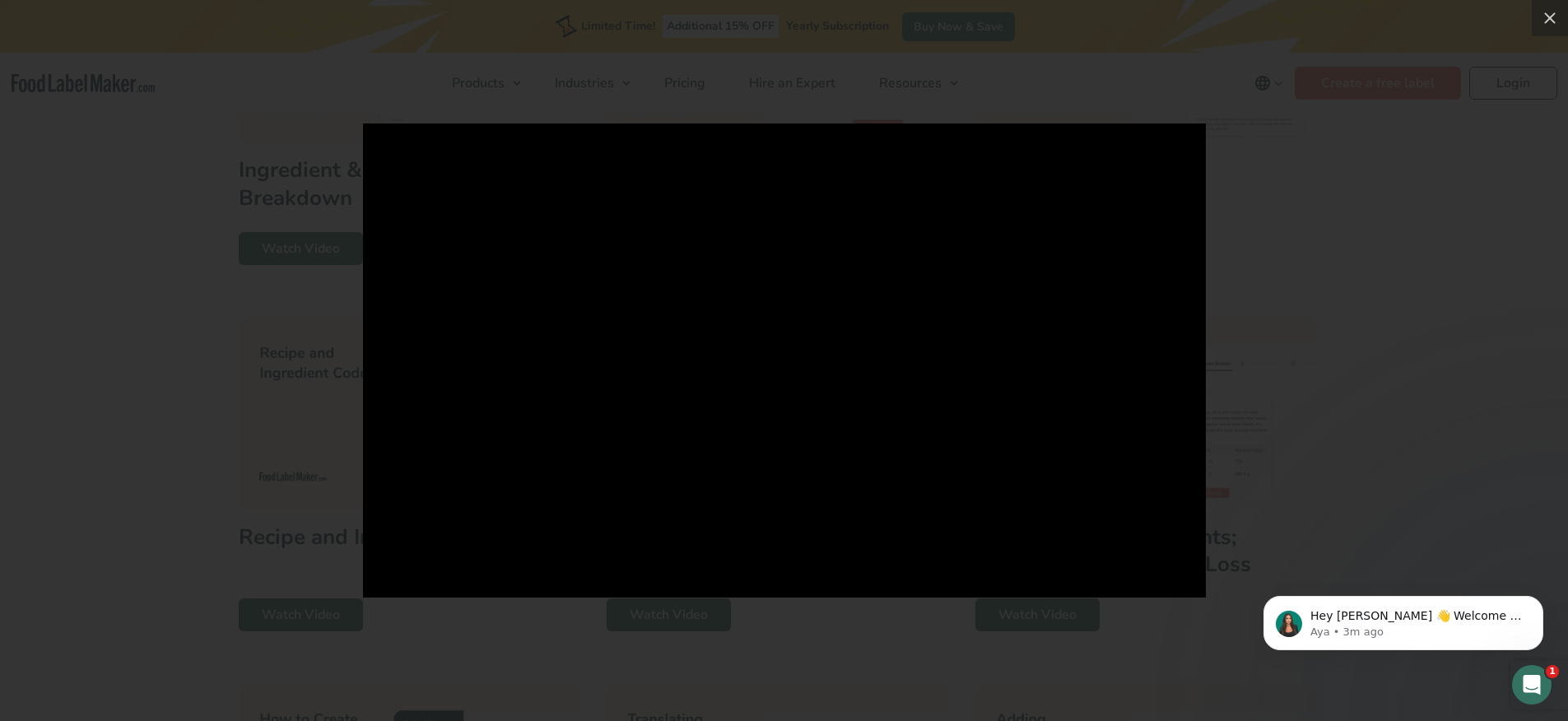
click at [1361, 330] on div at bounding box center [784, 360] width 1568 height 721
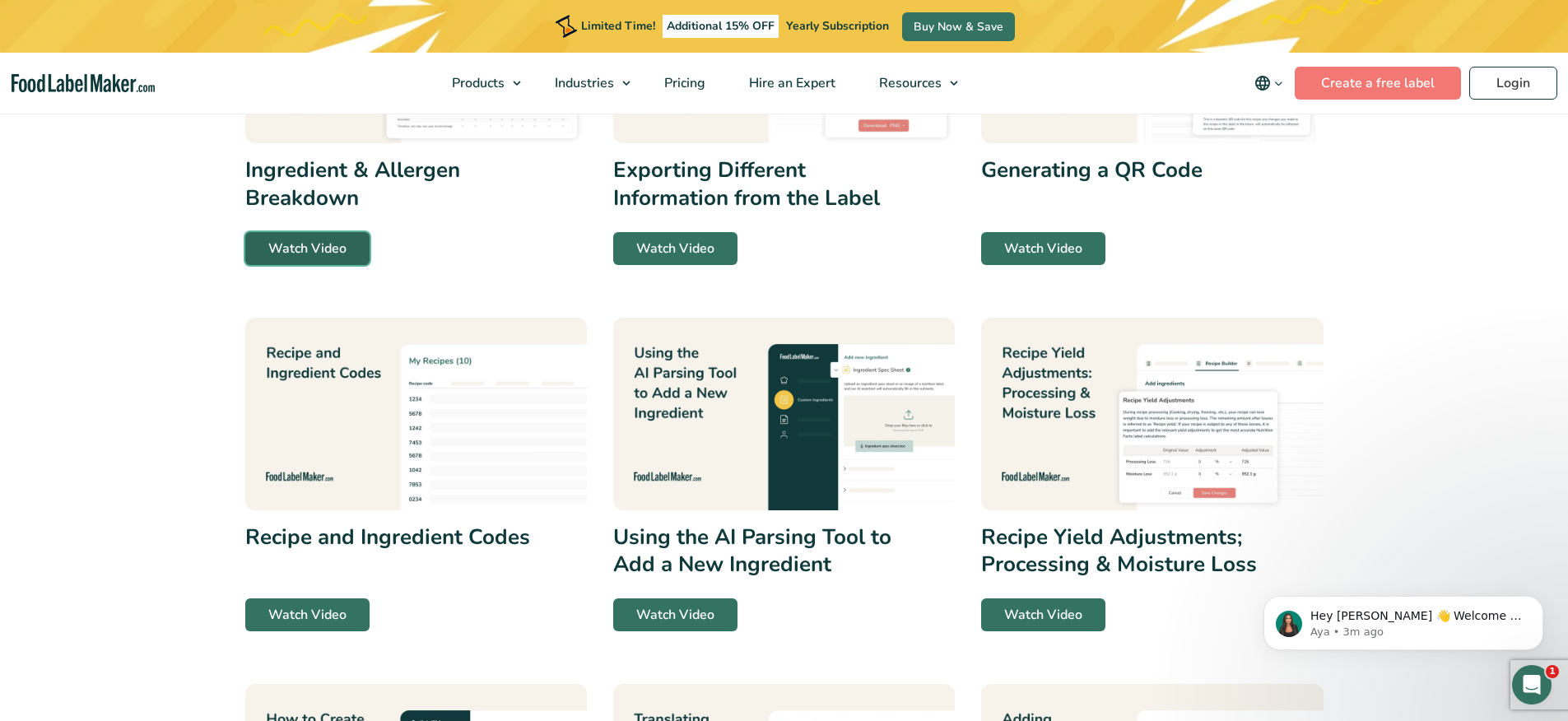
click at [317, 256] on link "Watch Video" at bounding box center [307, 248] width 124 height 33
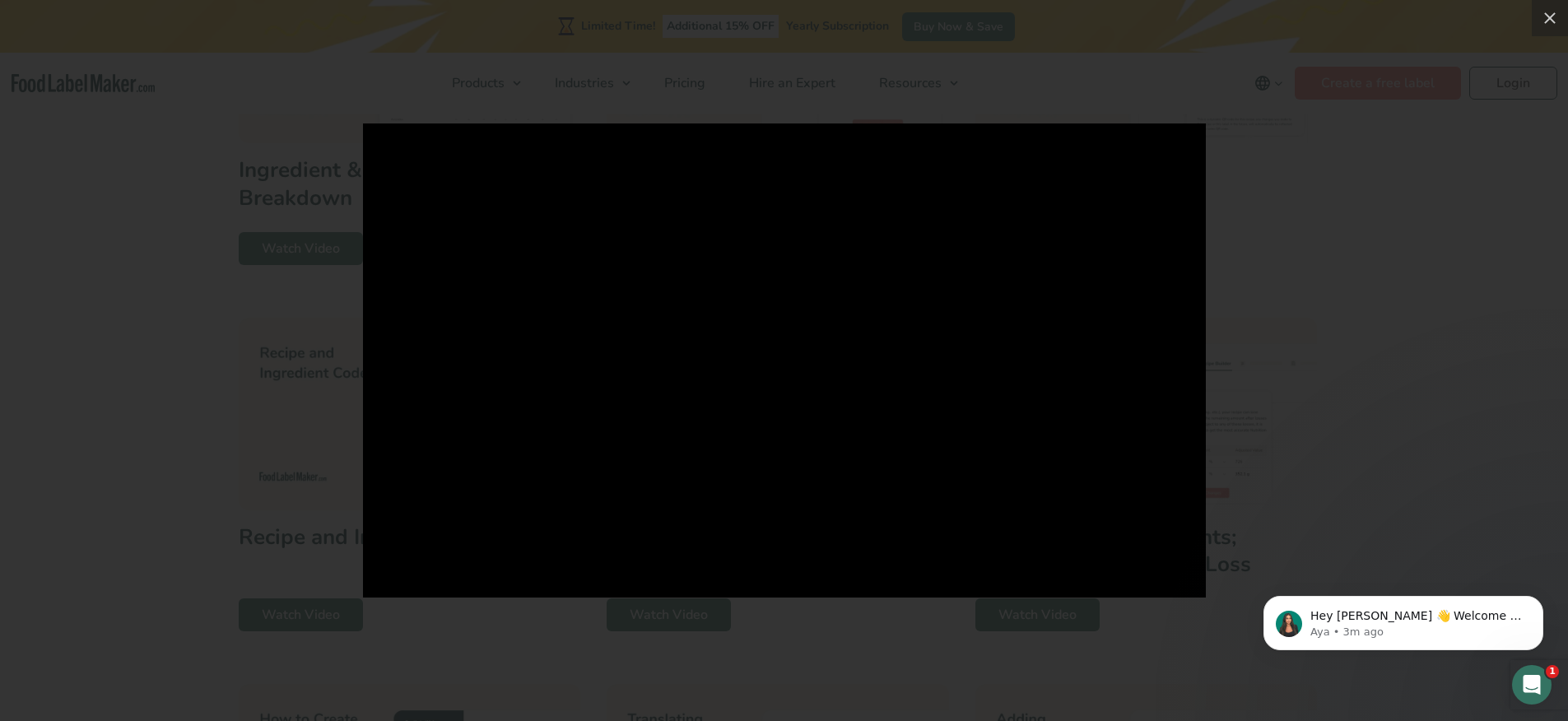
click at [207, 306] on div at bounding box center [784, 360] width 1568 height 721
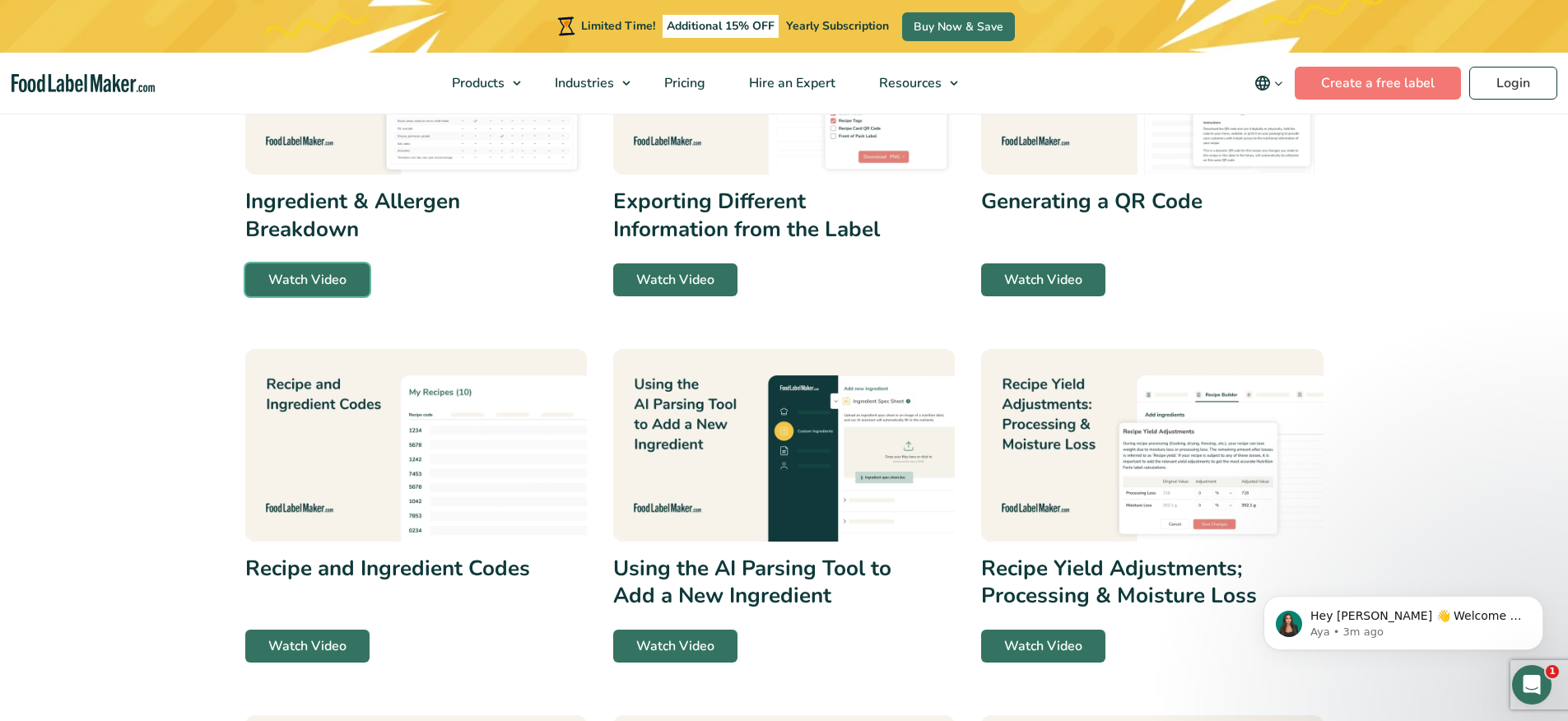
scroll to position [378, 0]
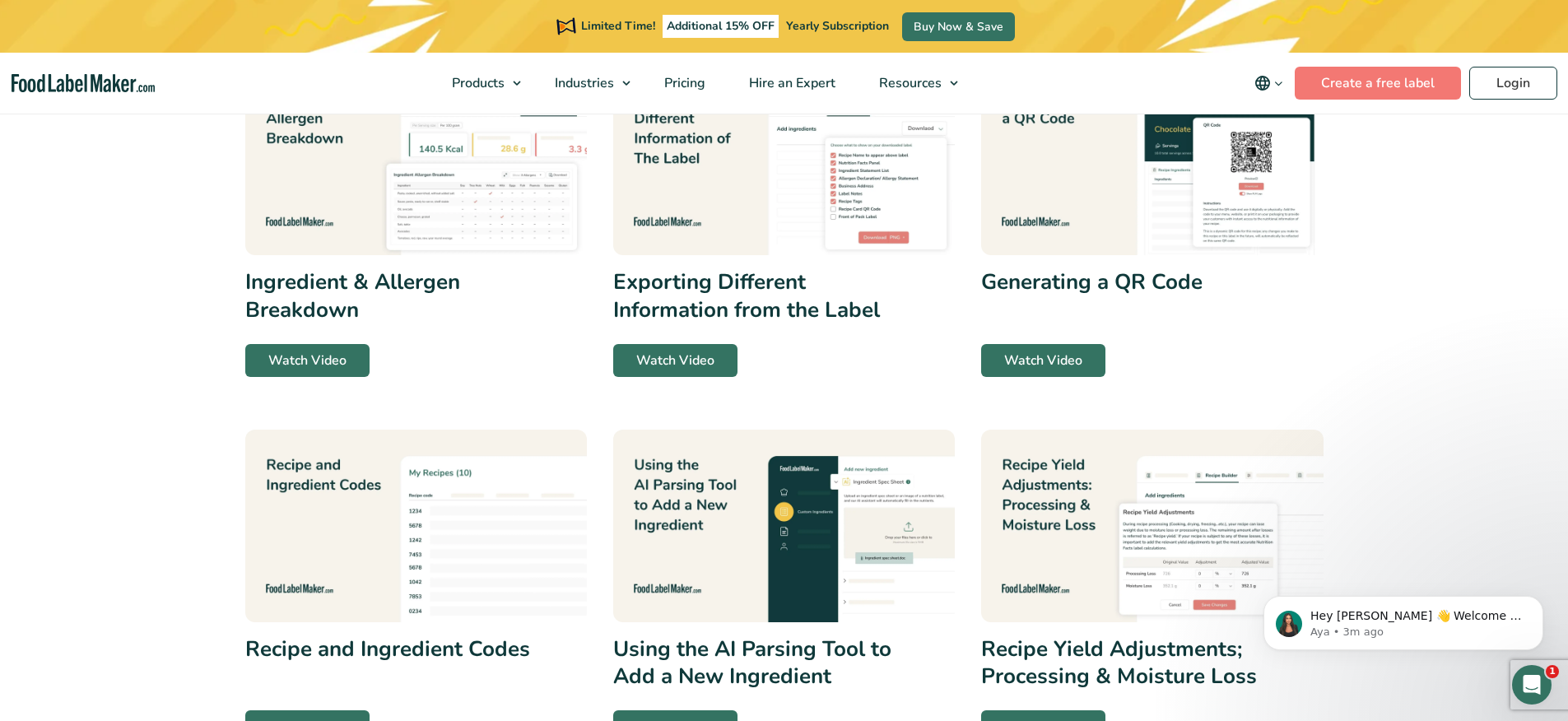
click at [452, 190] on img at bounding box center [416, 159] width 342 height 193
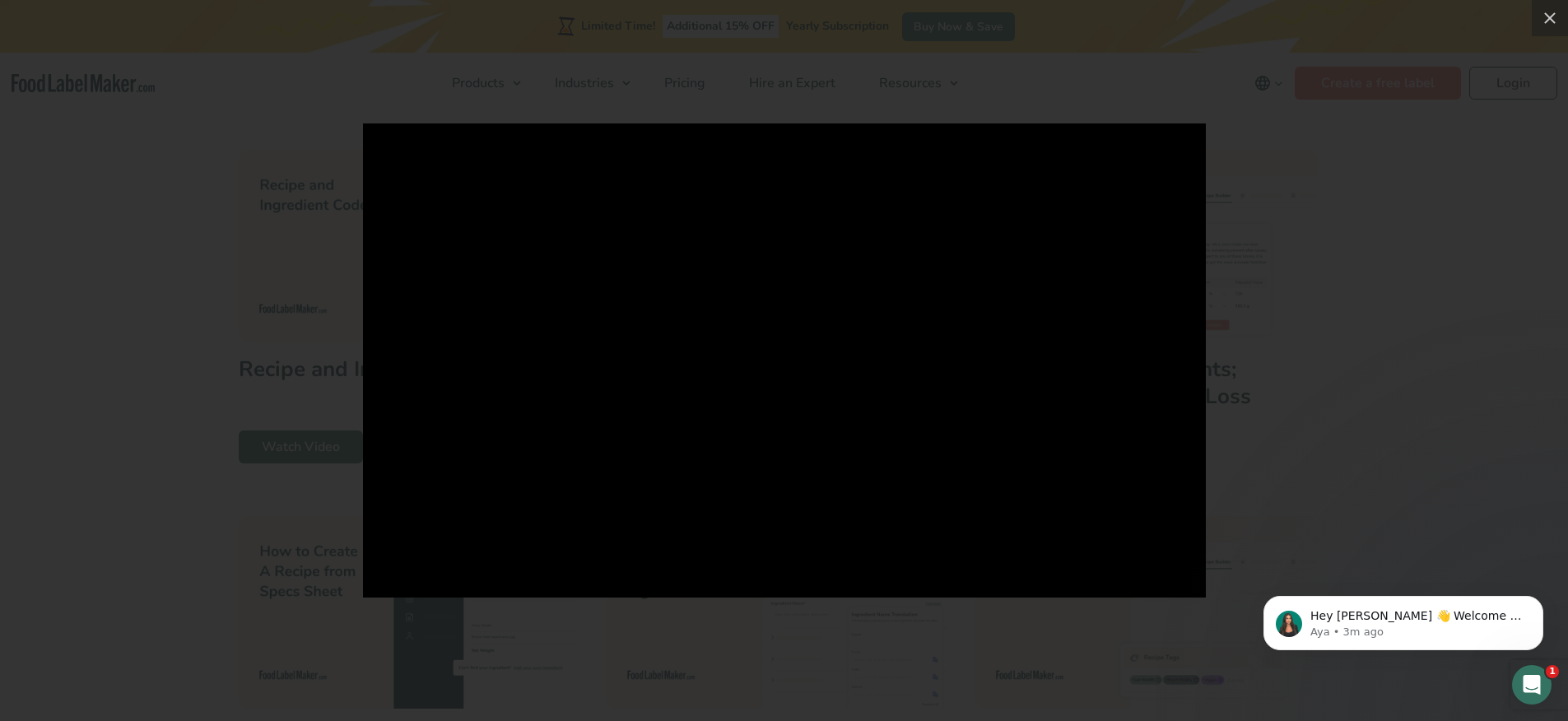
click at [1365, 396] on div at bounding box center [784, 360] width 1568 height 721
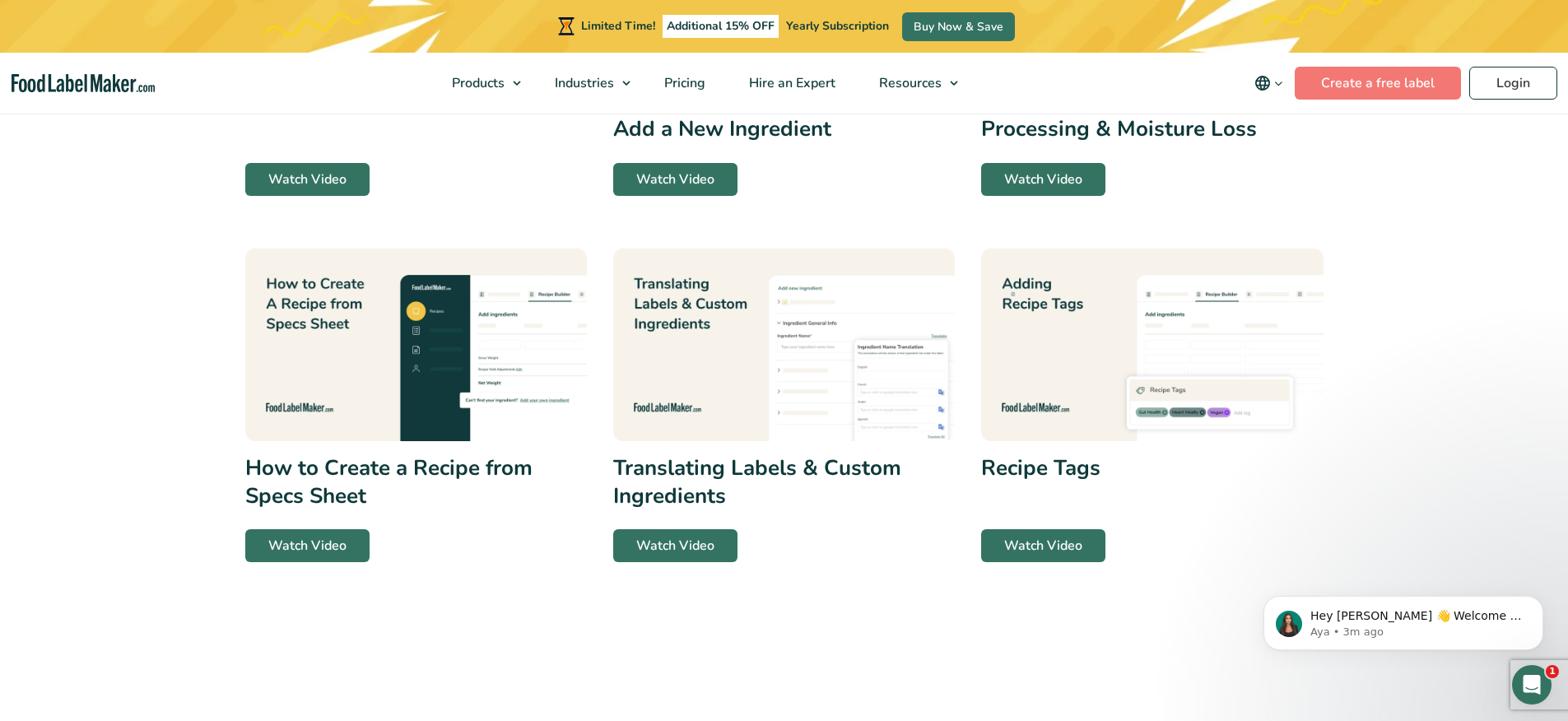
scroll to position [0, 0]
